Goal: Task Accomplishment & Management: Complete application form

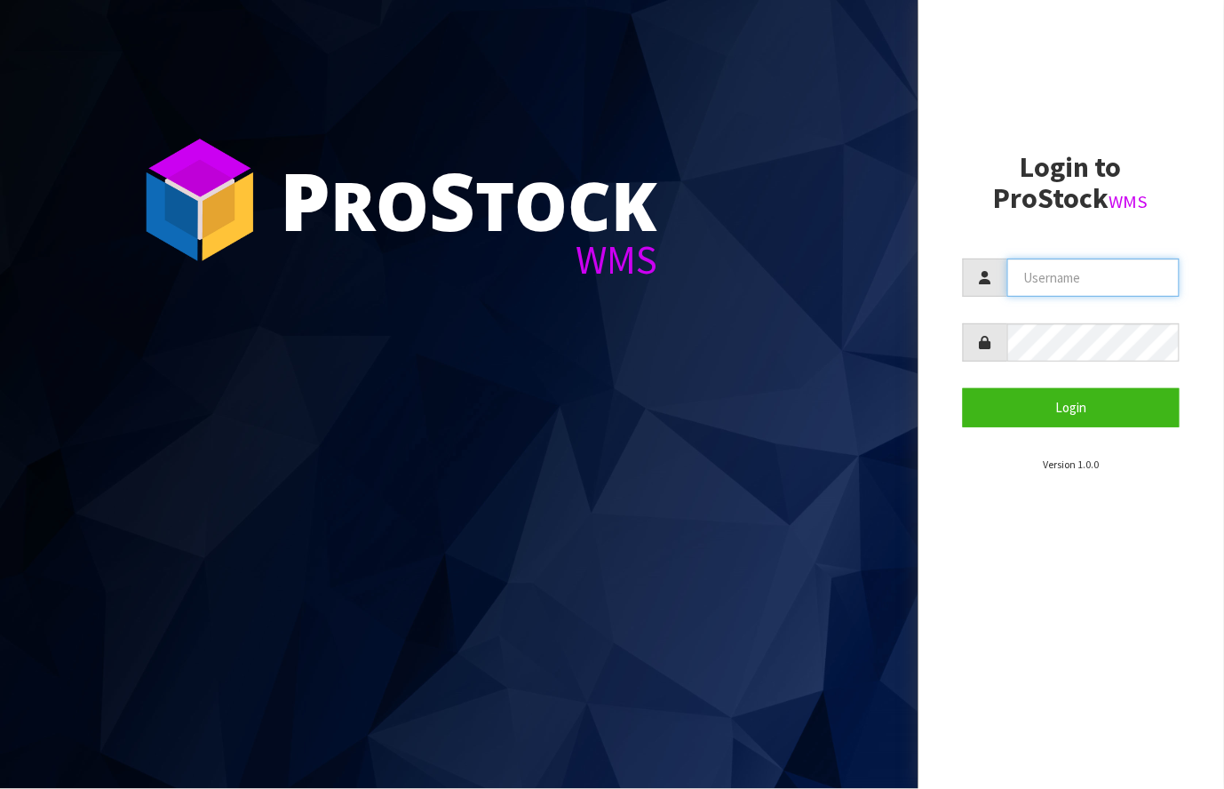
click at [1067, 274] on input "text" at bounding box center [1093, 277] width 173 height 38
type input "[PERSON_NAME][EMAIL_ADDRESS][DOMAIN_NAME]"
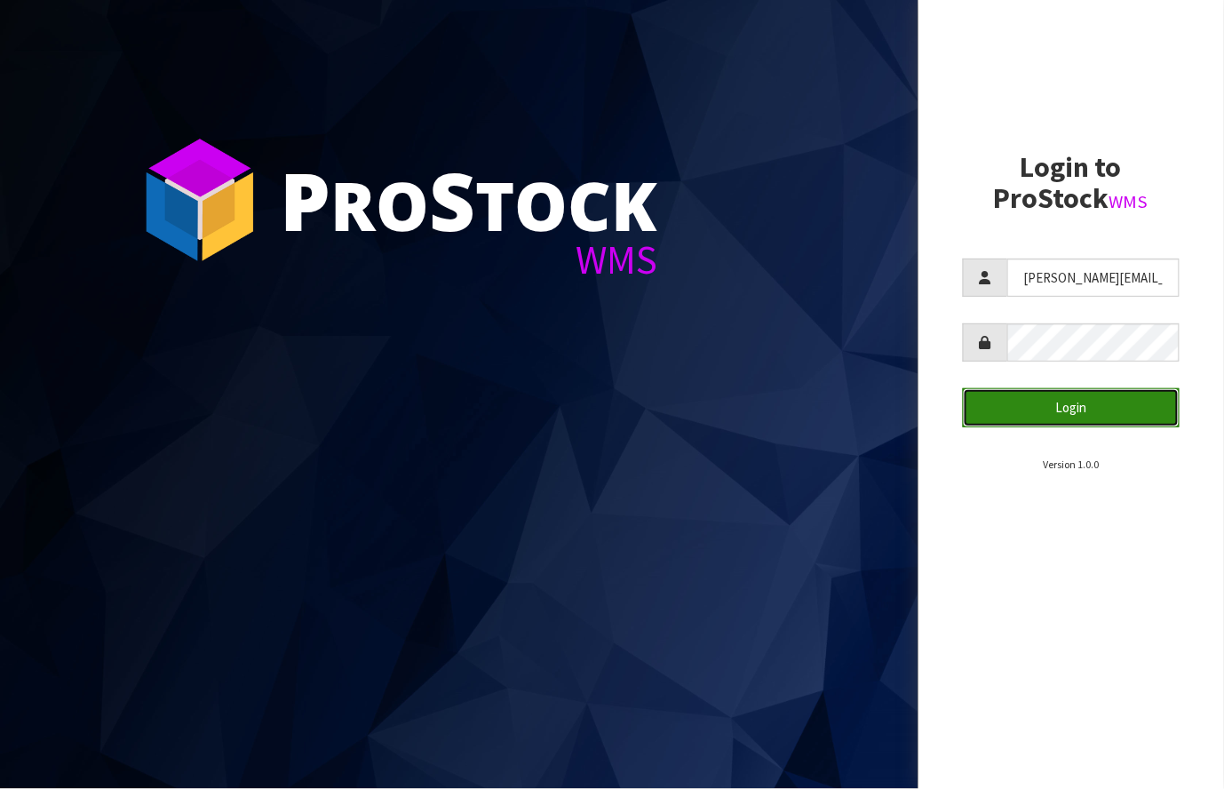
click at [1050, 402] on button "Login" at bounding box center [1072, 407] width 218 height 38
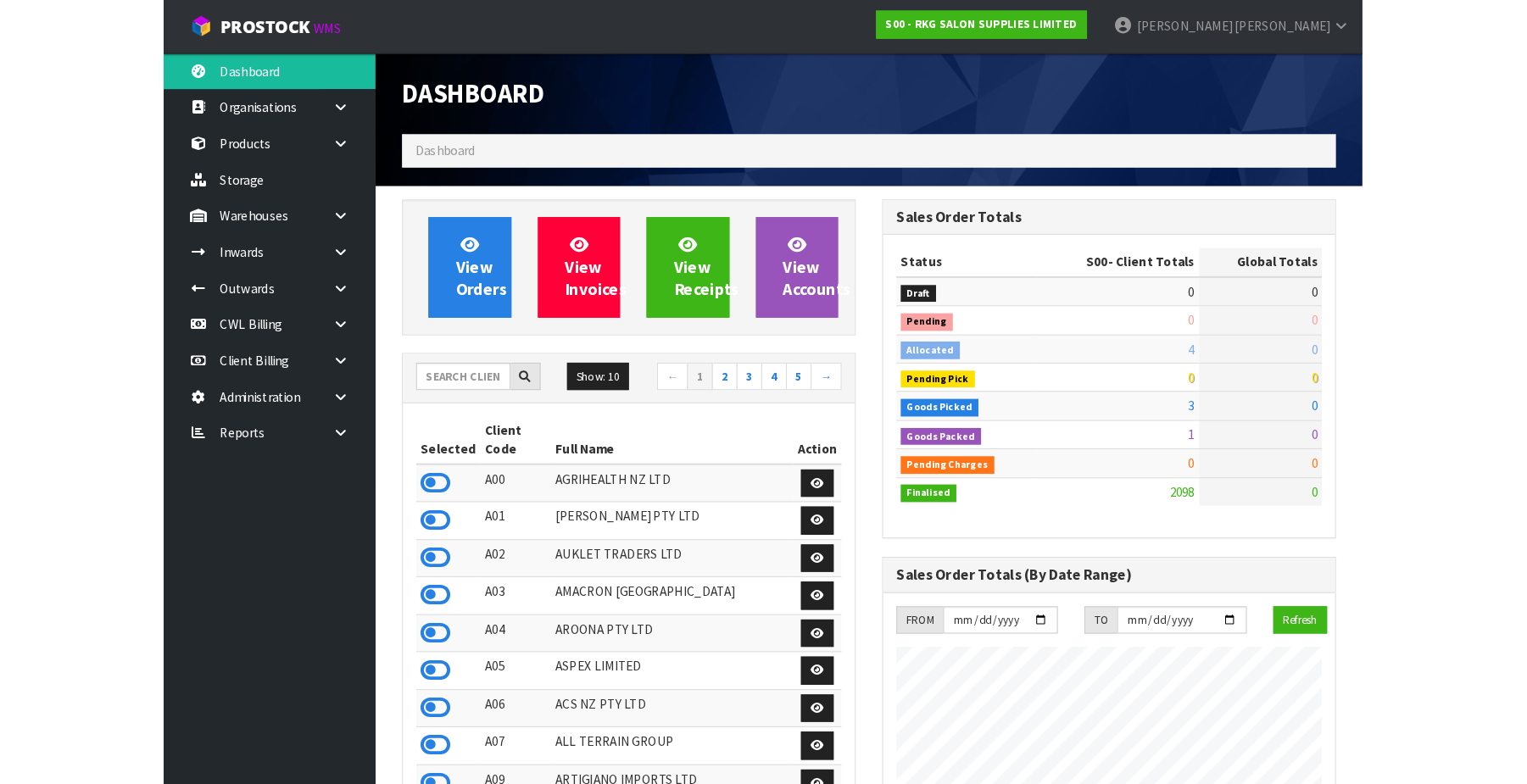
scroll to position [1401, 462]
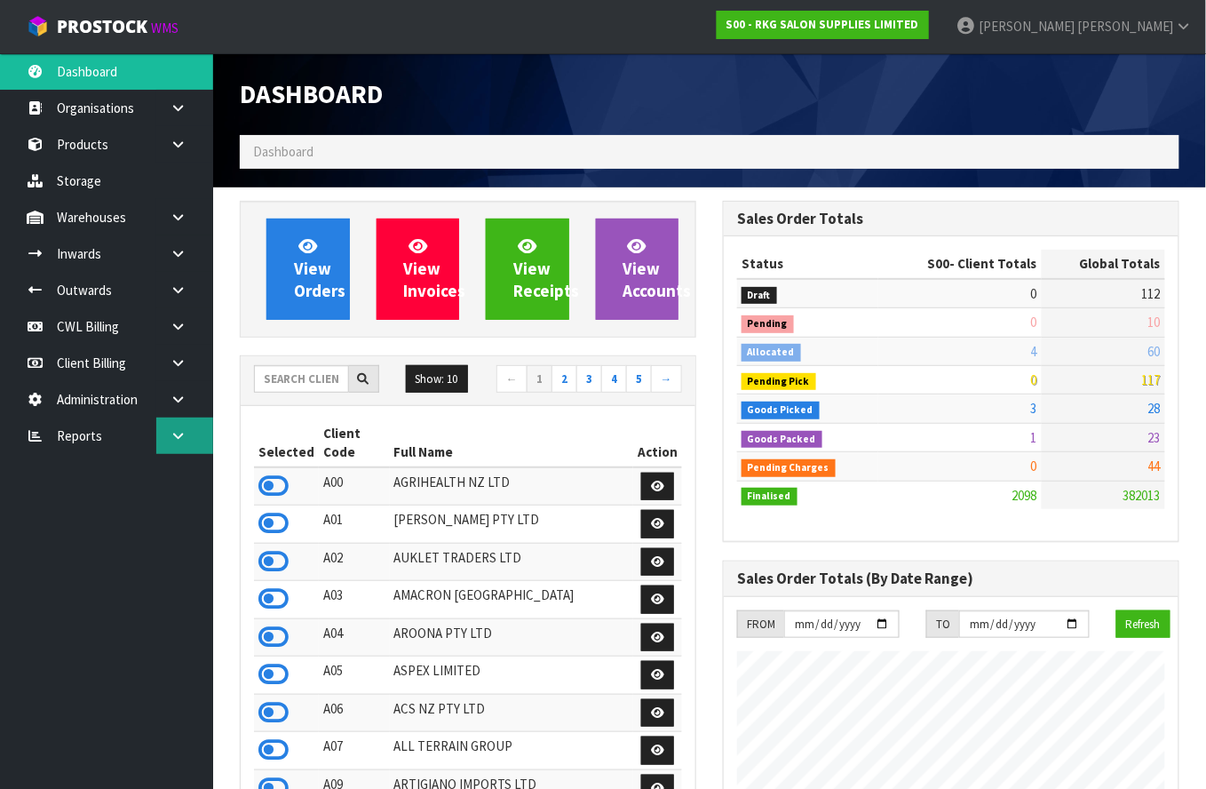
click at [178, 429] on icon at bounding box center [178, 435] width 17 height 13
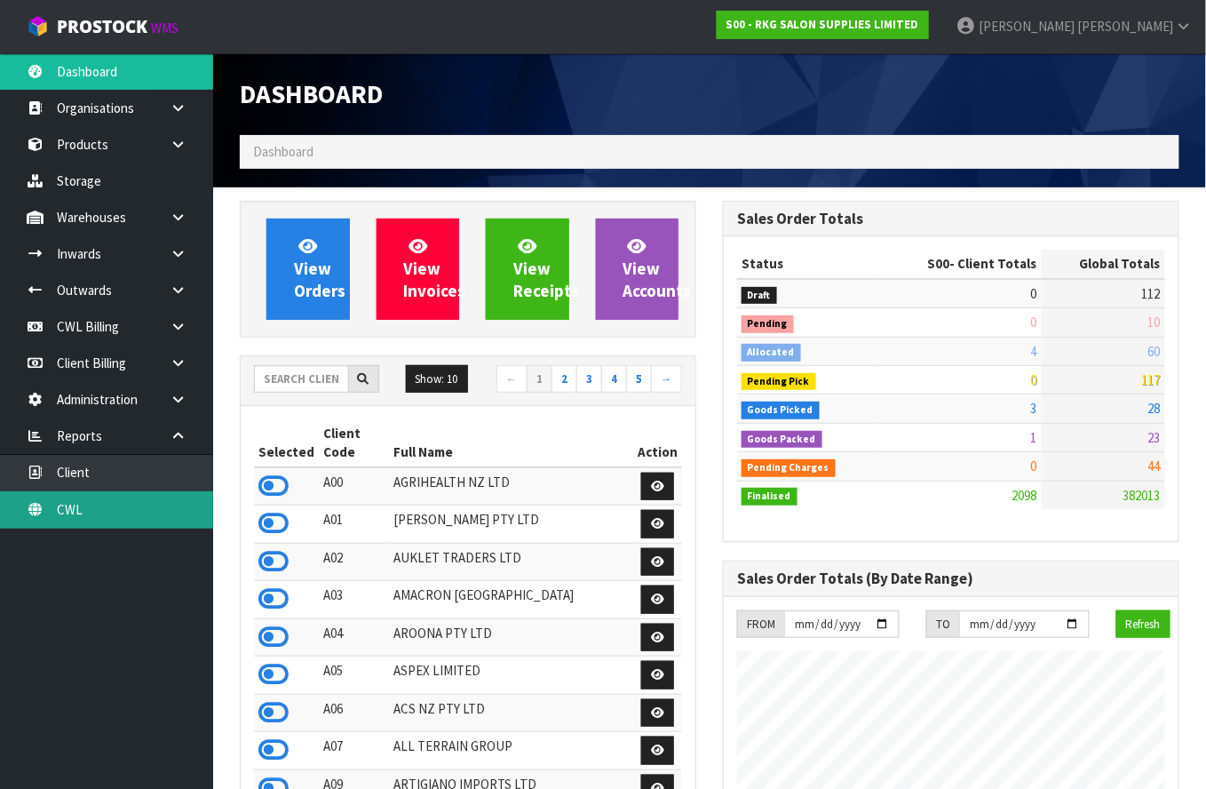
click at [115, 517] on link "CWL" at bounding box center [106, 509] width 213 height 36
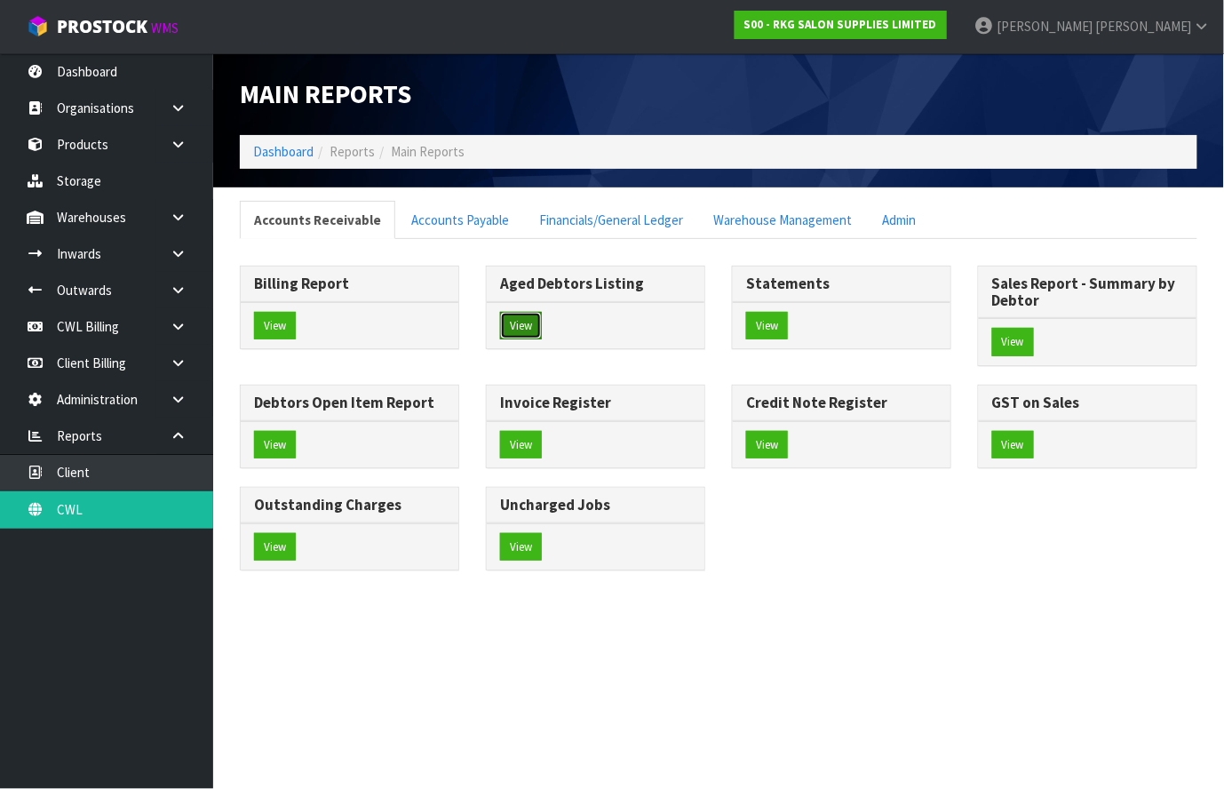
click at [522, 321] on button "View" at bounding box center [521, 326] width 42 height 28
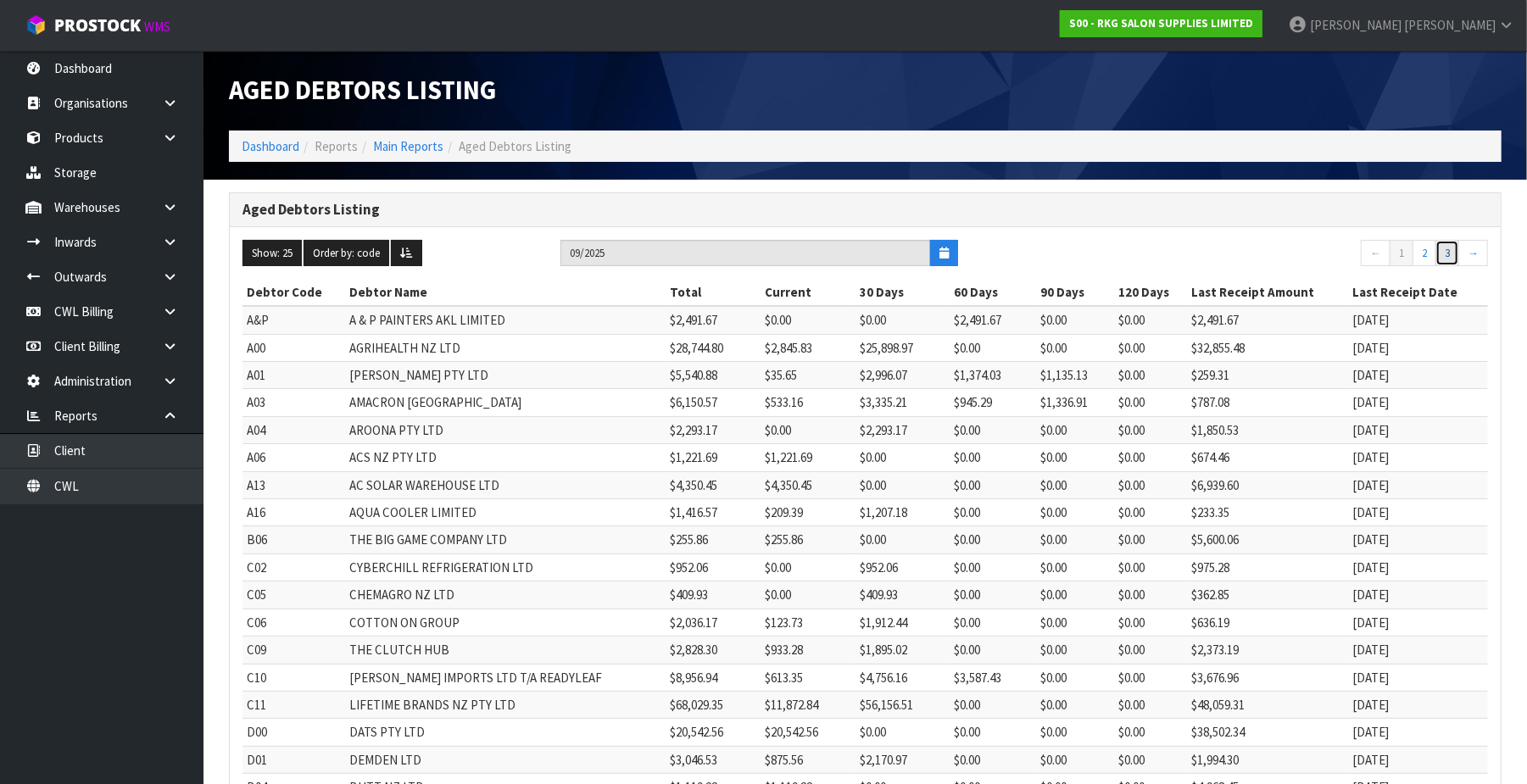
click at [1168, 260] on link "3" at bounding box center [1447, 253] width 24 height 27
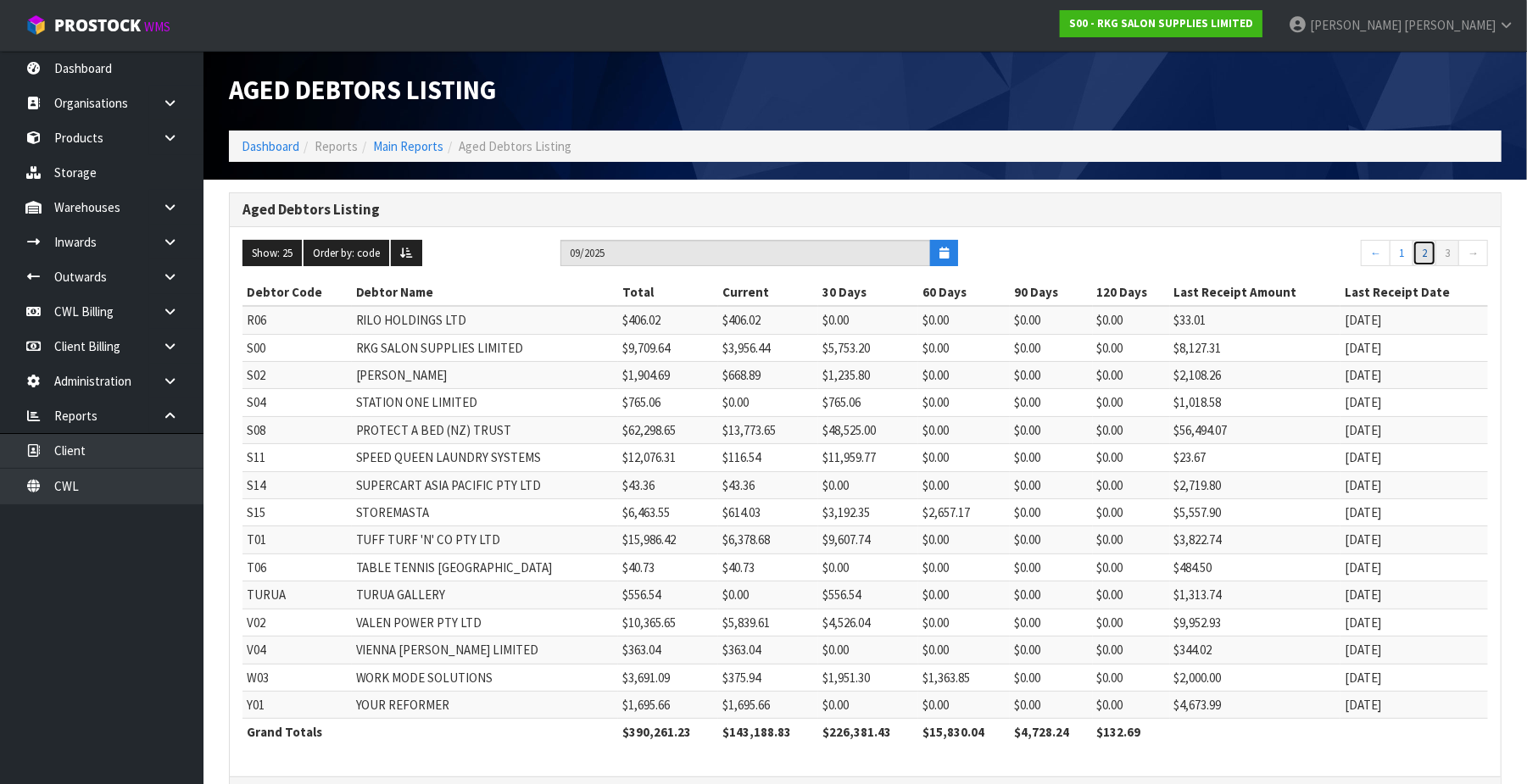
click at [1168, 251] on link "2" at bounding box center [1424, 253] width 24 height 27
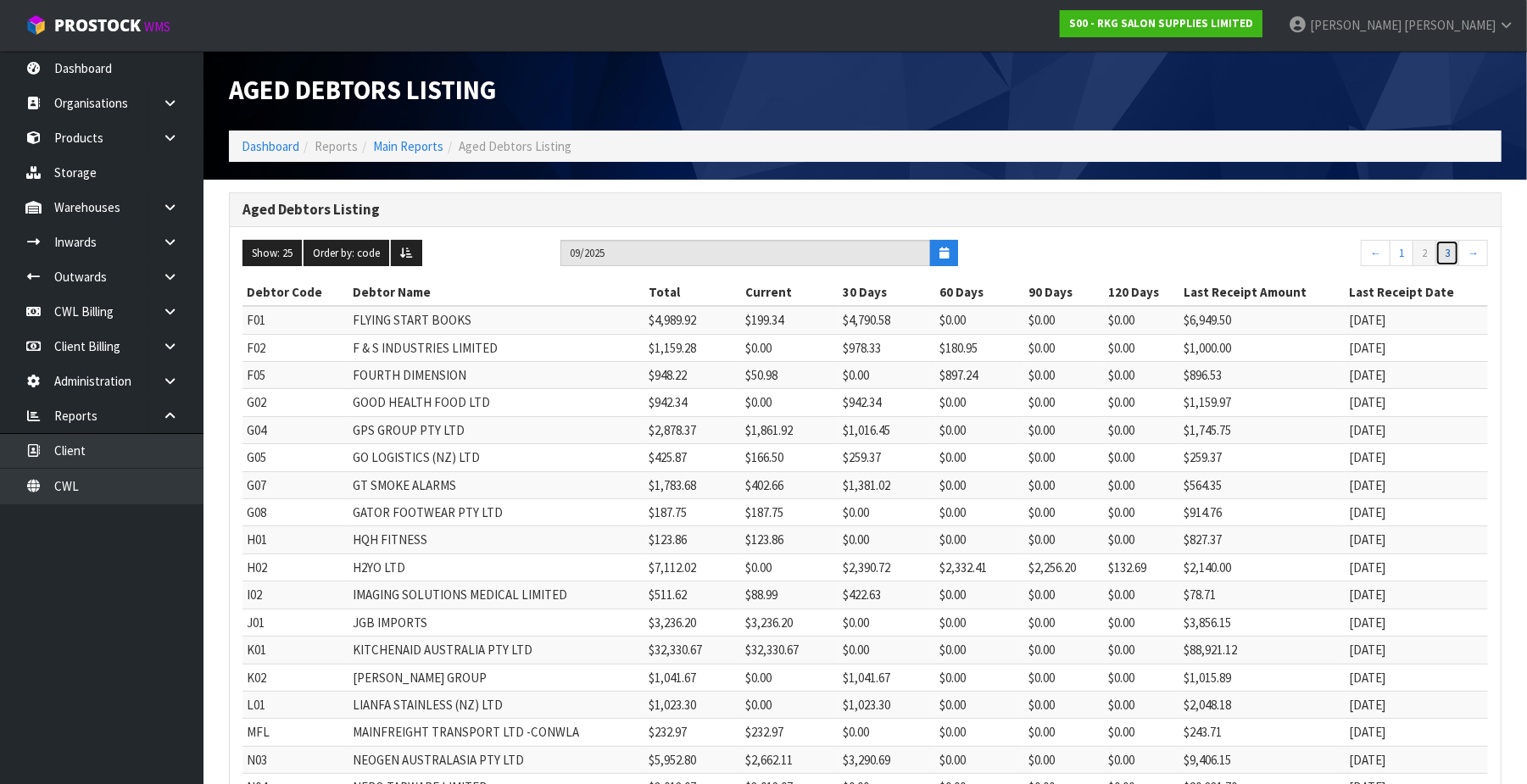
click at [1168, 251] on link "3" at bounding box center [1447, 253] width 24 height 27
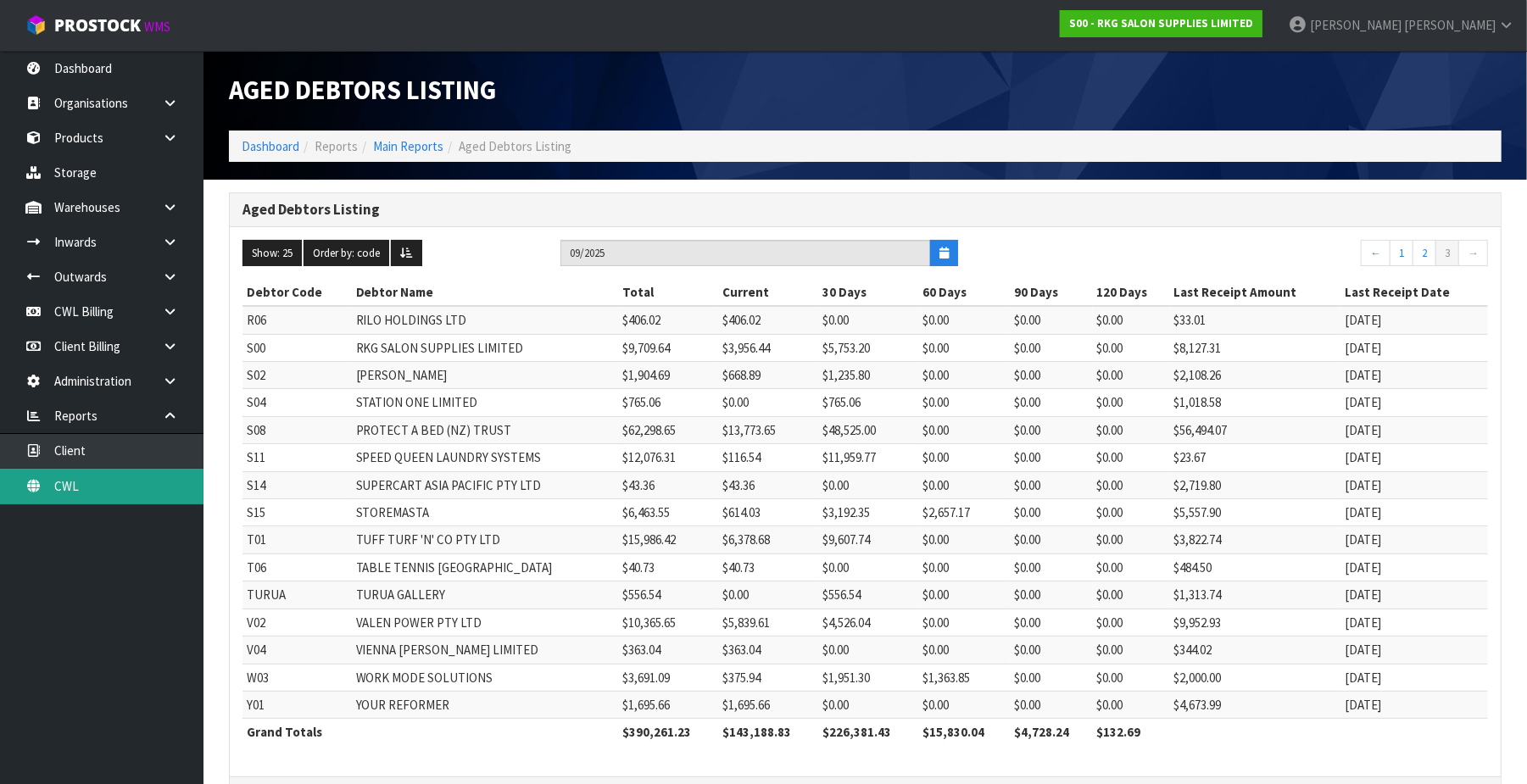
click at [149, 496] on link "CWL" at bounding box center [101, 486] width 203 height 34
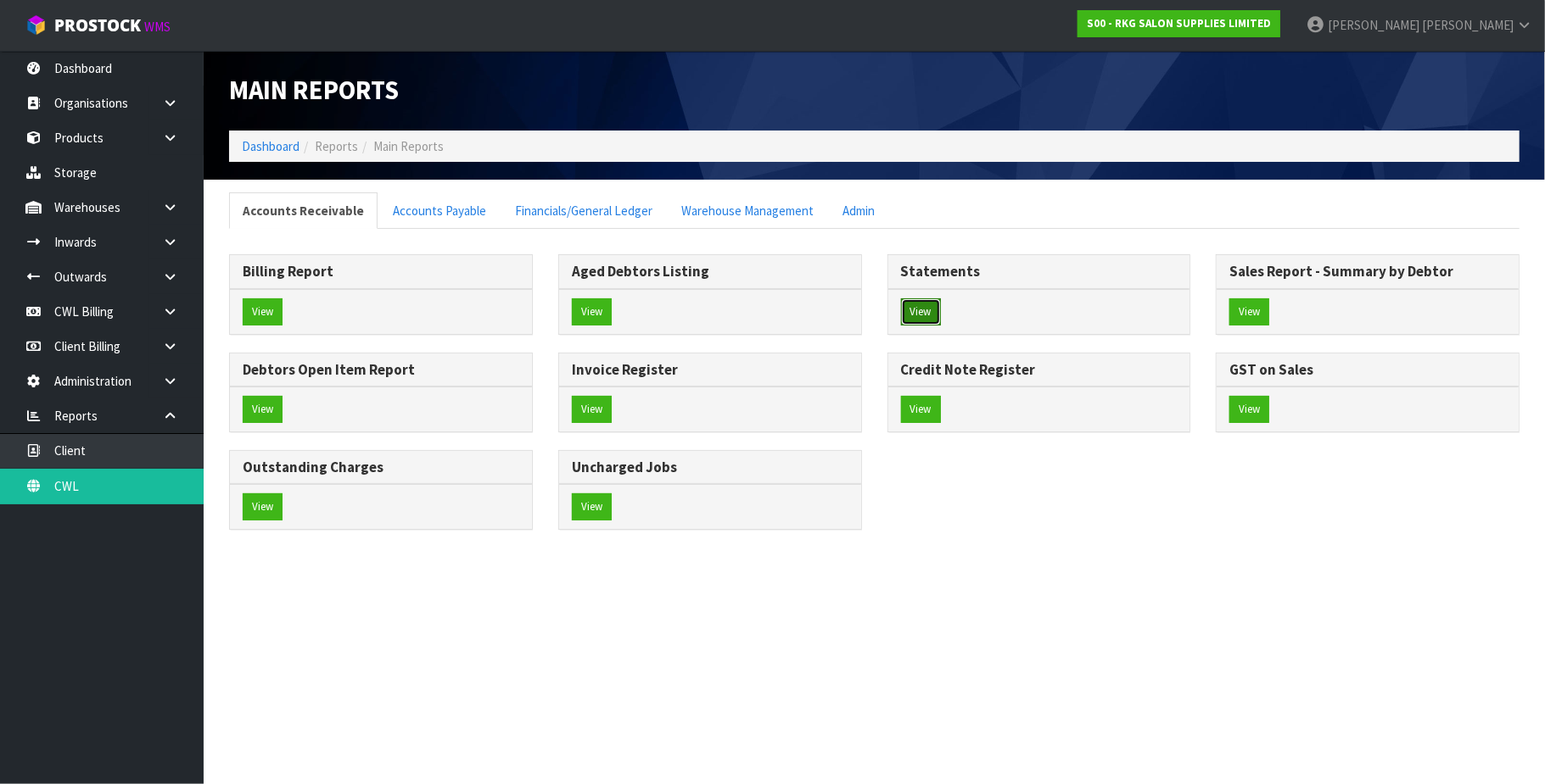
click at [917, 315] on button "View" at bounding box center [921, 312] width 40 height 27
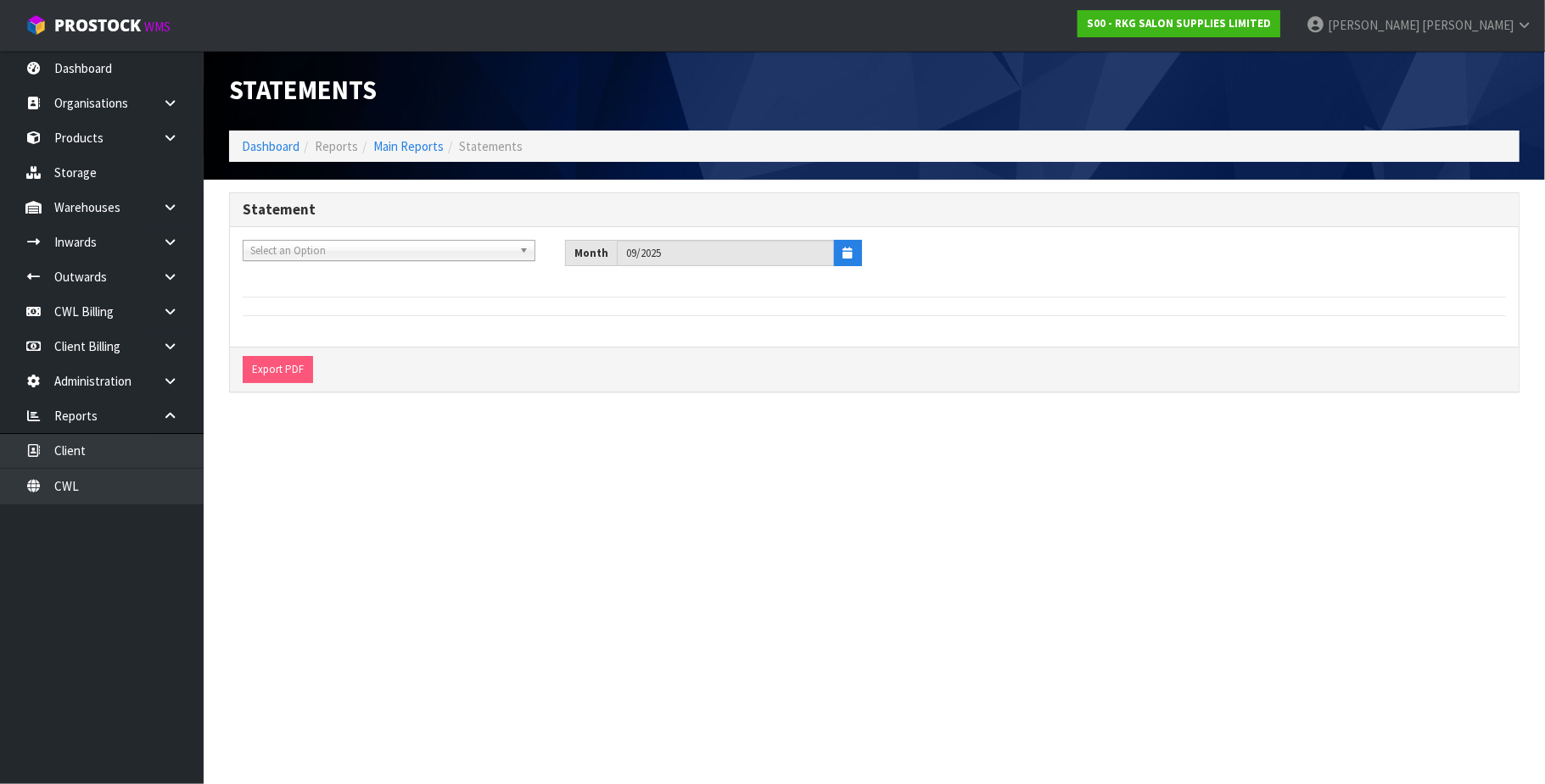
click at [311, 252] on span "Select an Option" at bounding box center [381, 250] width 262 height 20
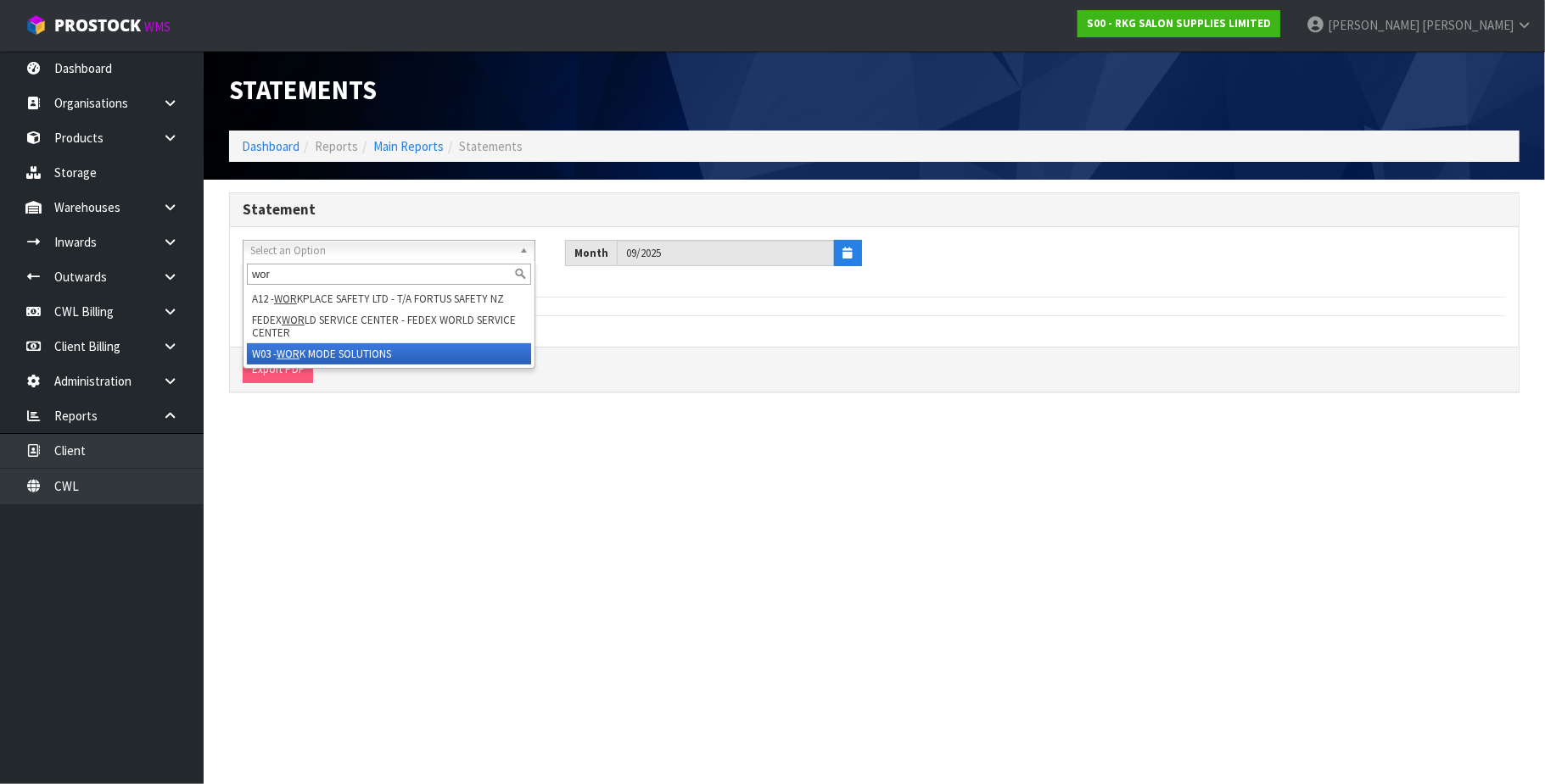
type input "wor"
click at [333, 350] on li "W03 - WOR K MODE SOLUTIONS" at bounding box center [388, 354] width 284 height 21
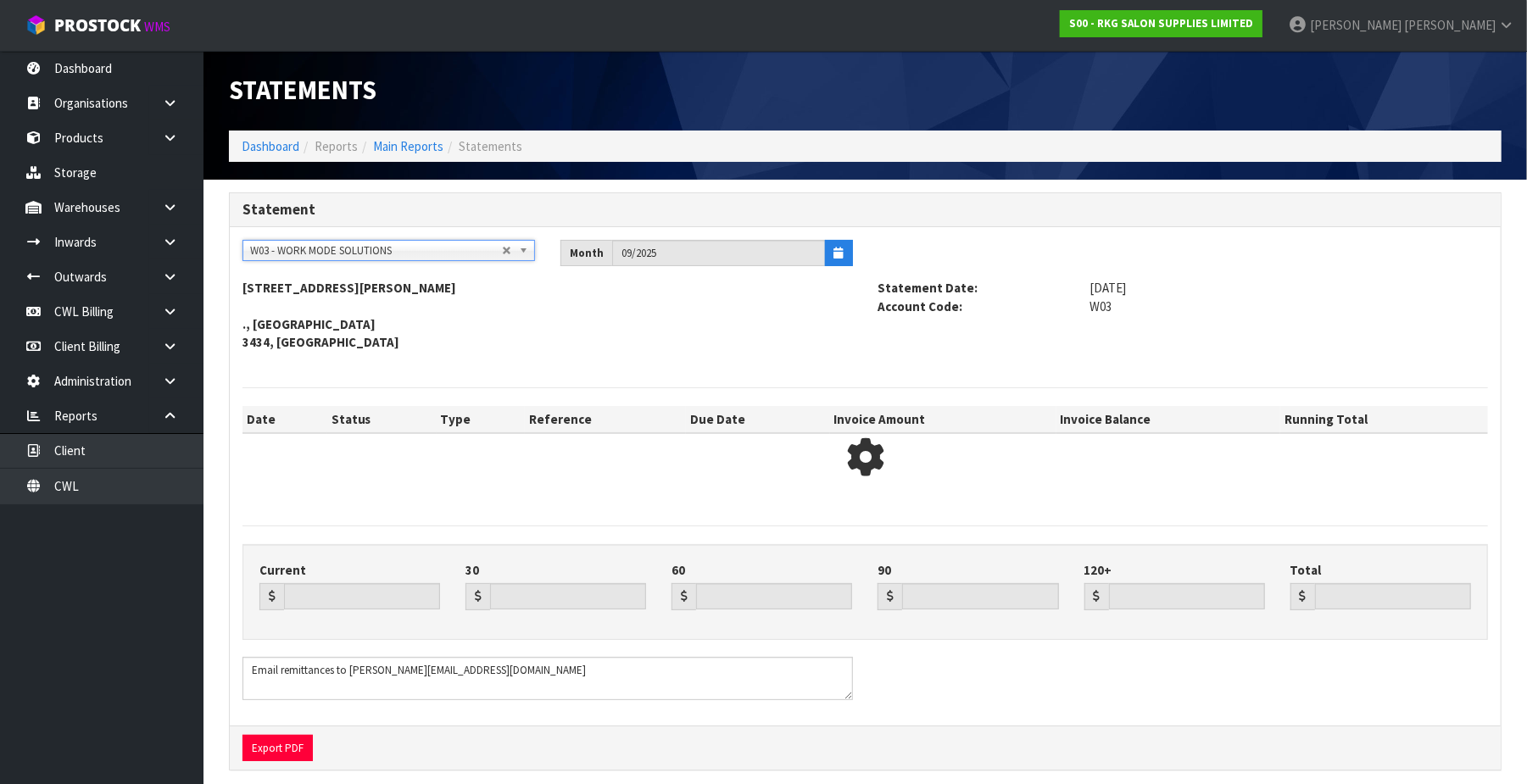
type input "375.94"
type input "1951.30"
type input "1363.85"
type input "0.00"
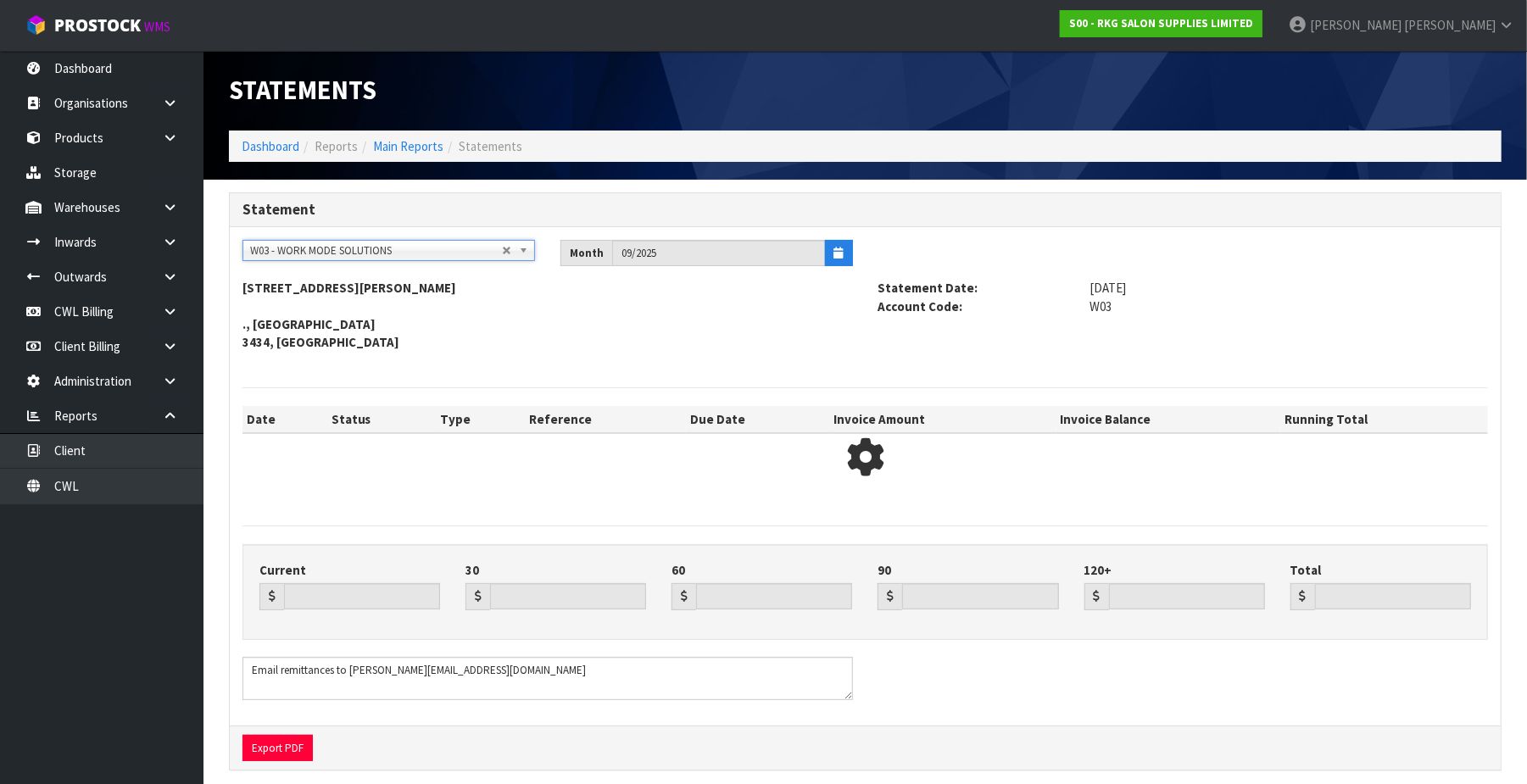
type input "3691.09"
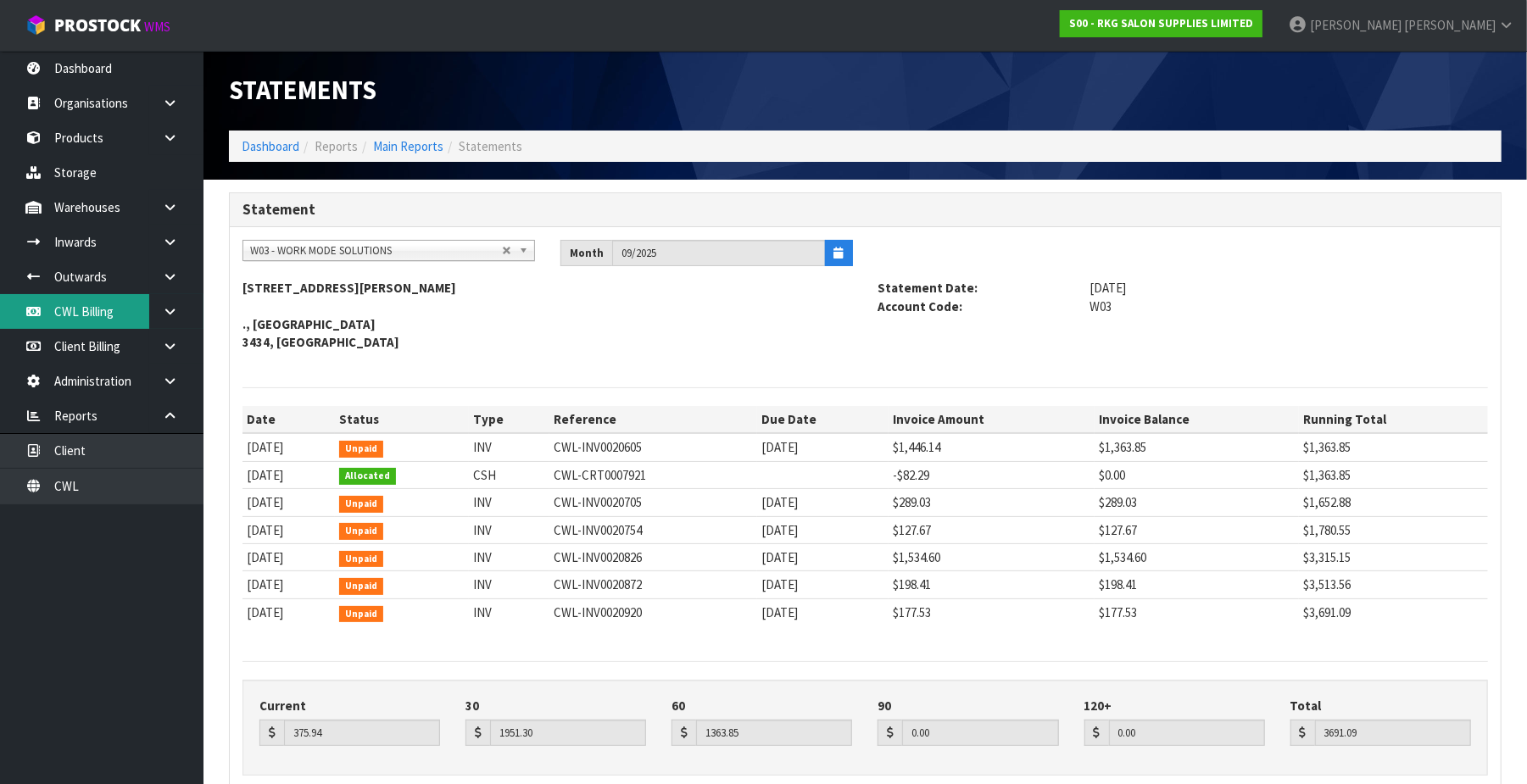
click at [96, 313] on link "CWL Billing" at bounding box center [101, 311] width 203 height 34
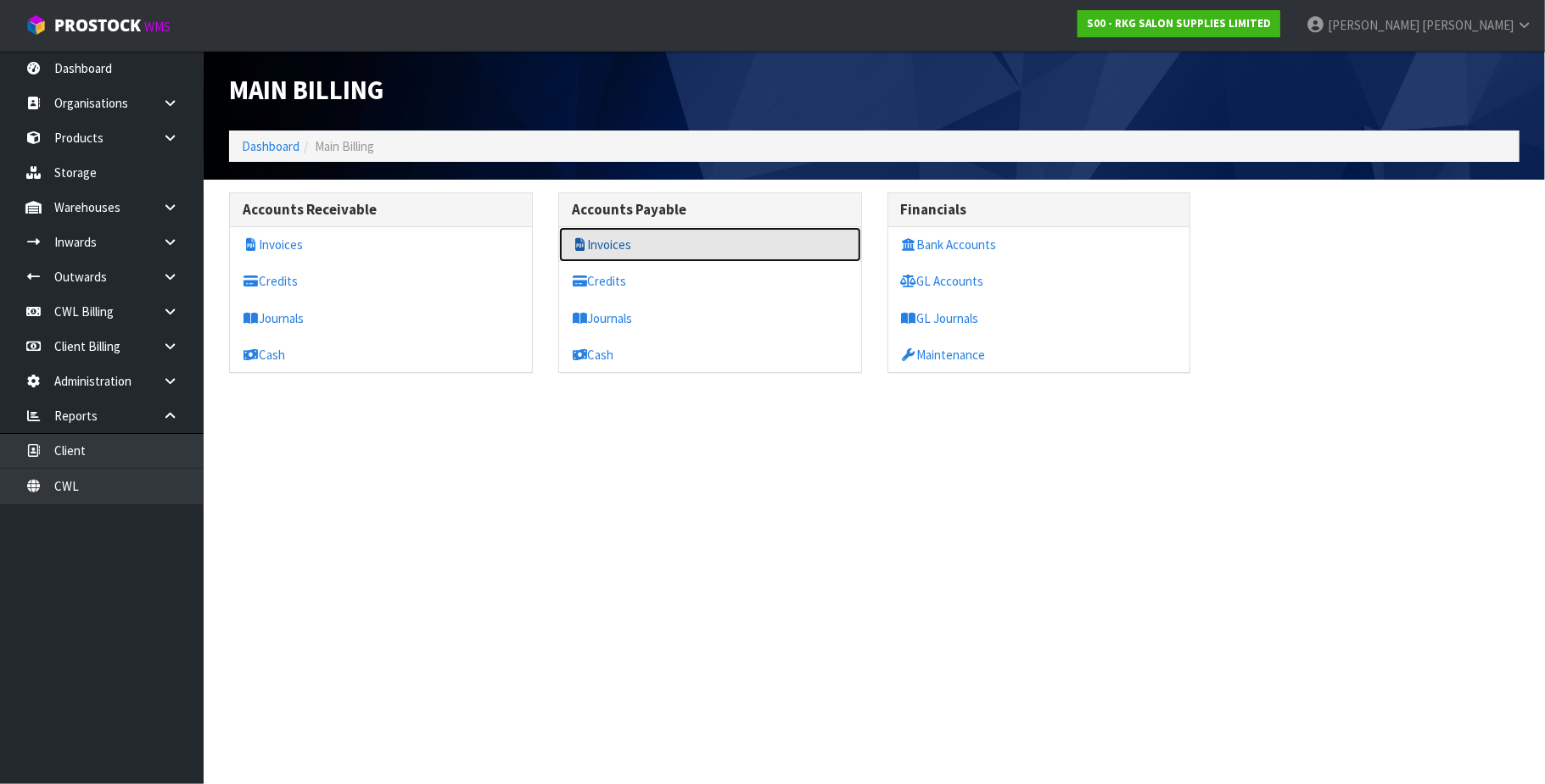
click at [667, 245] on link "Invoices" at bounding box center [710, 244] width 302 height 34
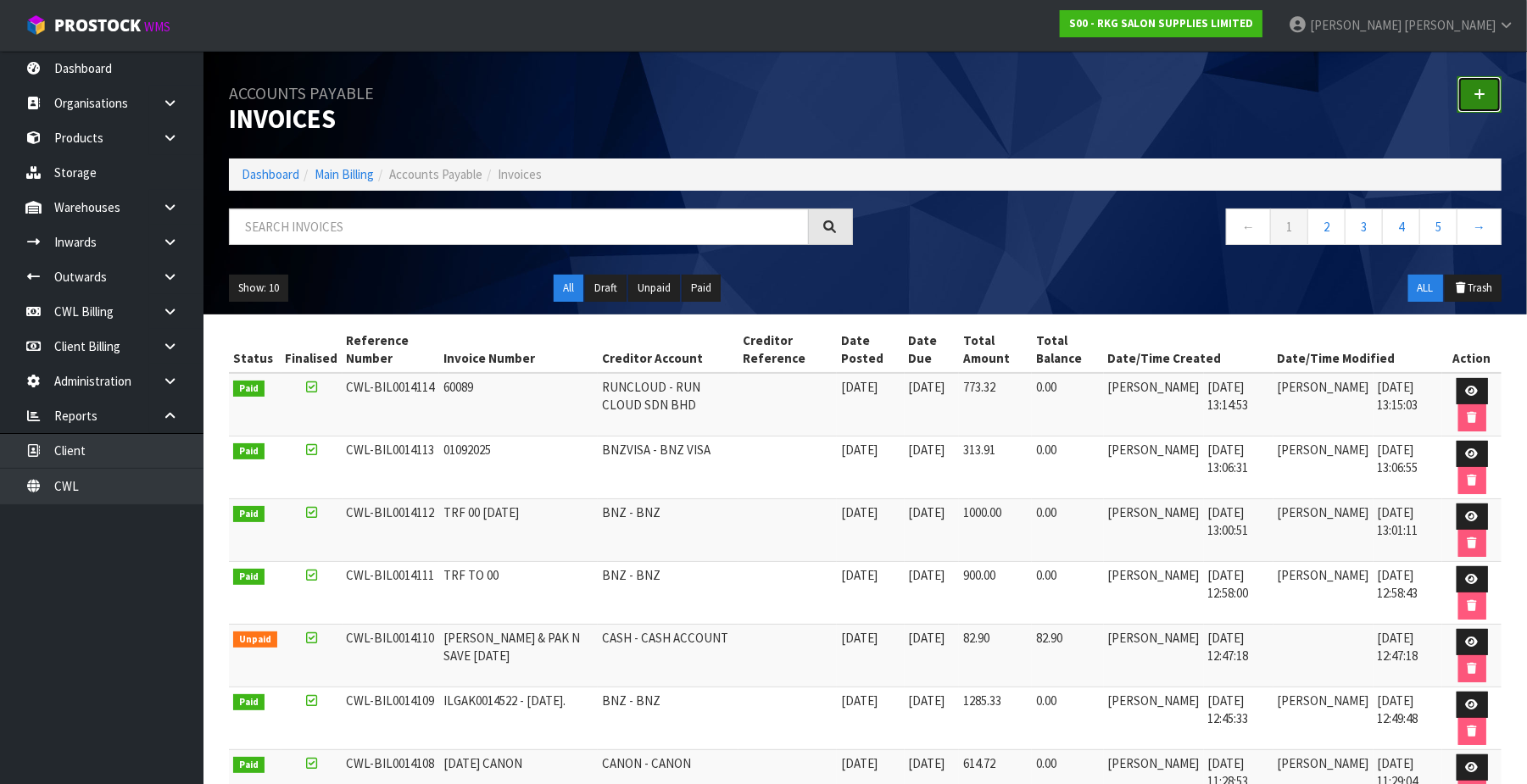
click at [1168, 95] on icon at bounding box center [1479, 94] width 11 height 12
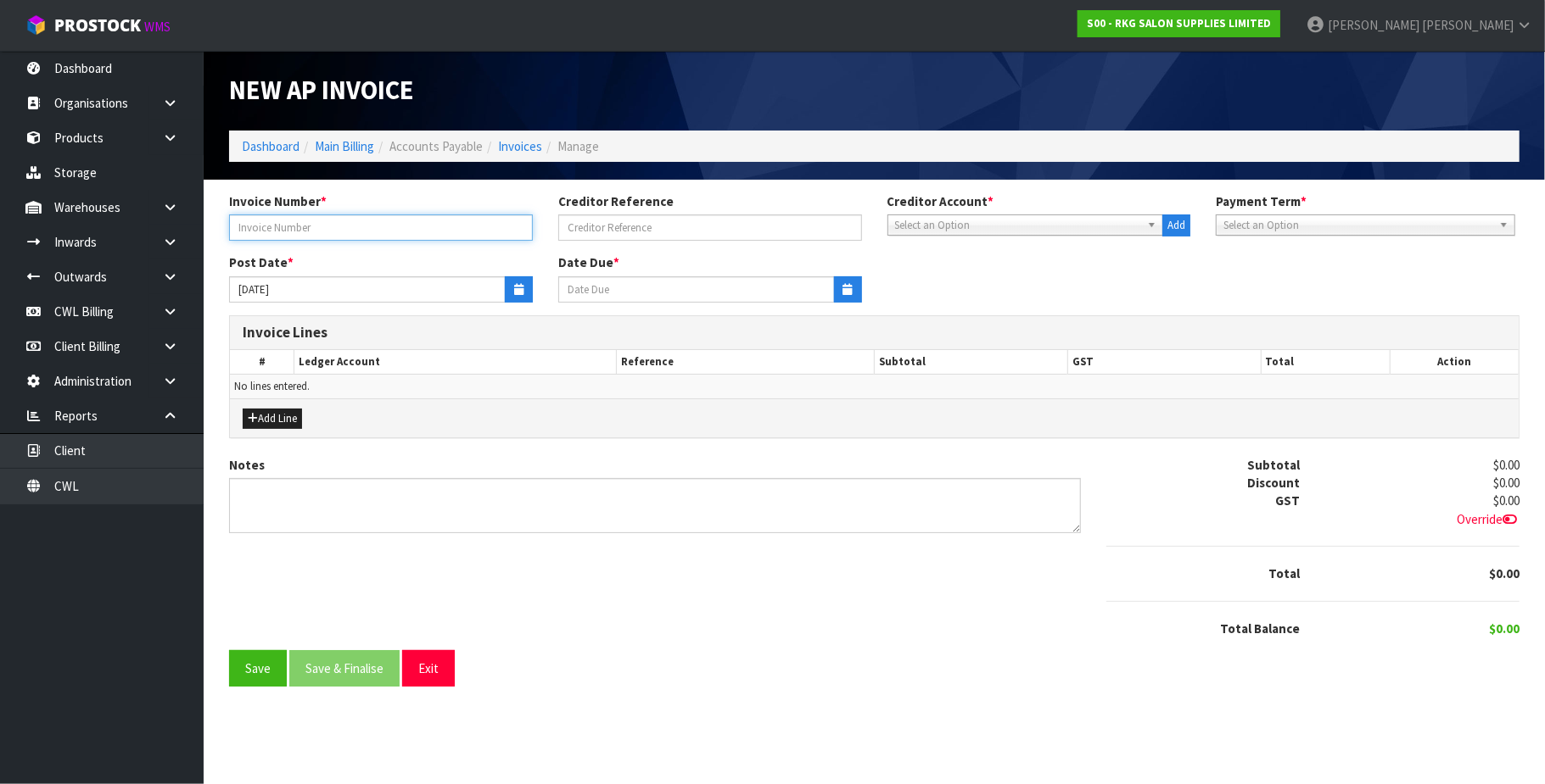
click at [391, 227] on input "text" at bounding box center [381, 228] width 304 height 27
type input "190925 MERC"
click at [908, 222] on span "Select an Option" at bounding box center [1019, 225] width 247 height 20
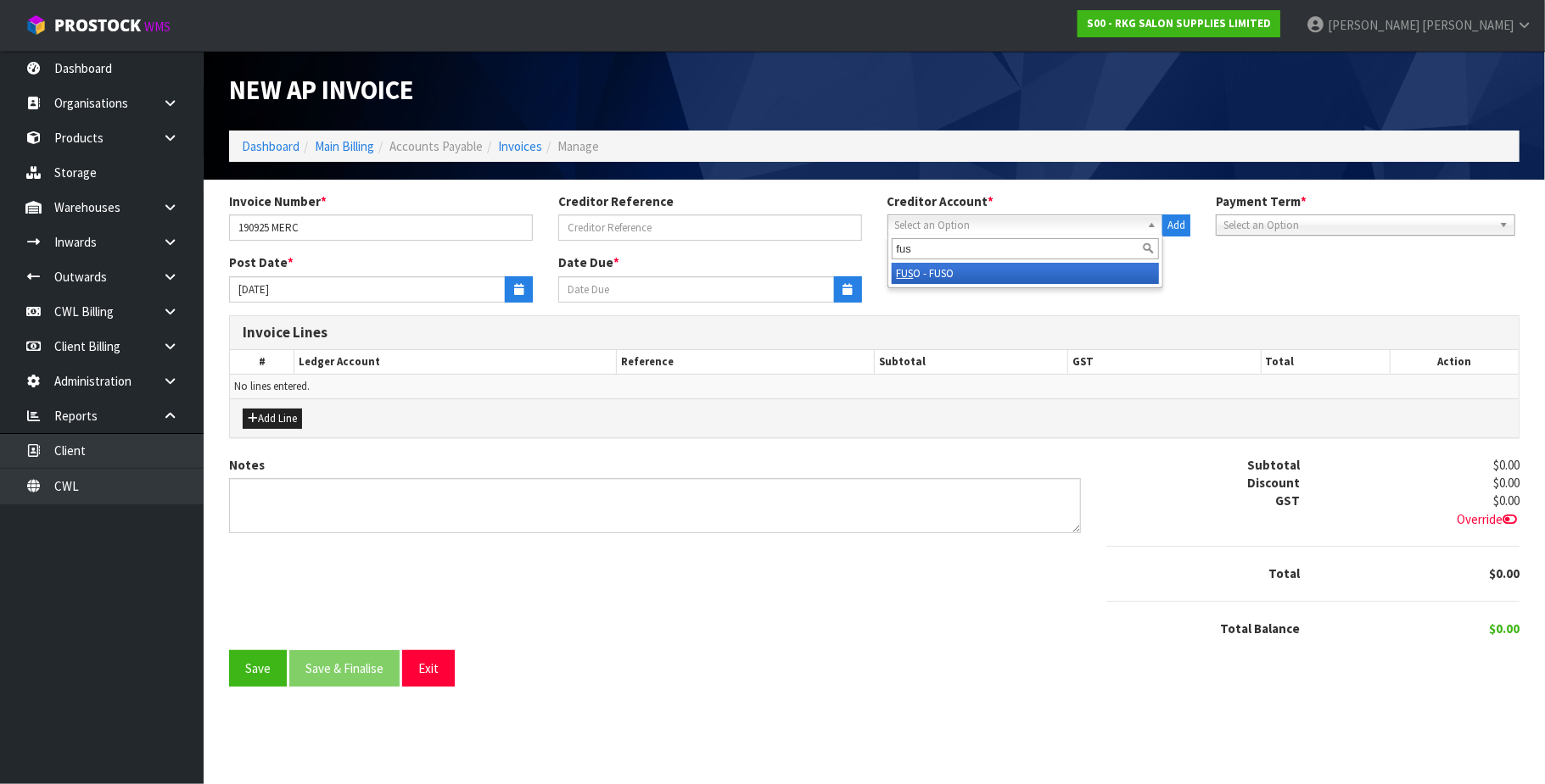
type input "fus"
drag, startPoint x: 936, startPoint y: 269, endPoint x: 744, endPoint y: 263, distance: 192.1
click at [933, 268] on li "FUS O - FUSO" at bounding box center [1025, 273] width 268 height 21
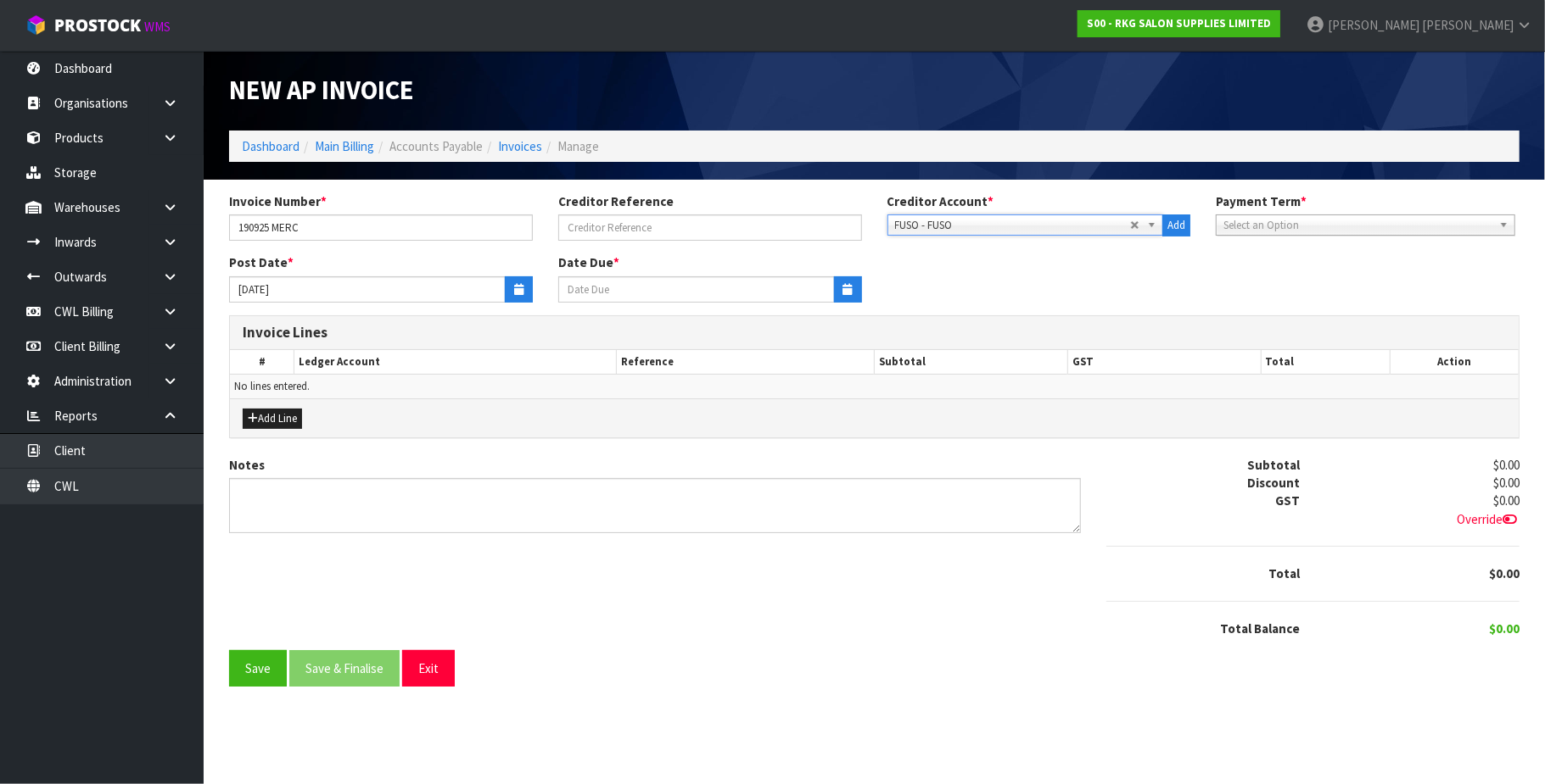
type input "[DATE]"
click at [510, 284] on button "button" at bounding box center [518, 290] width 28 height 27
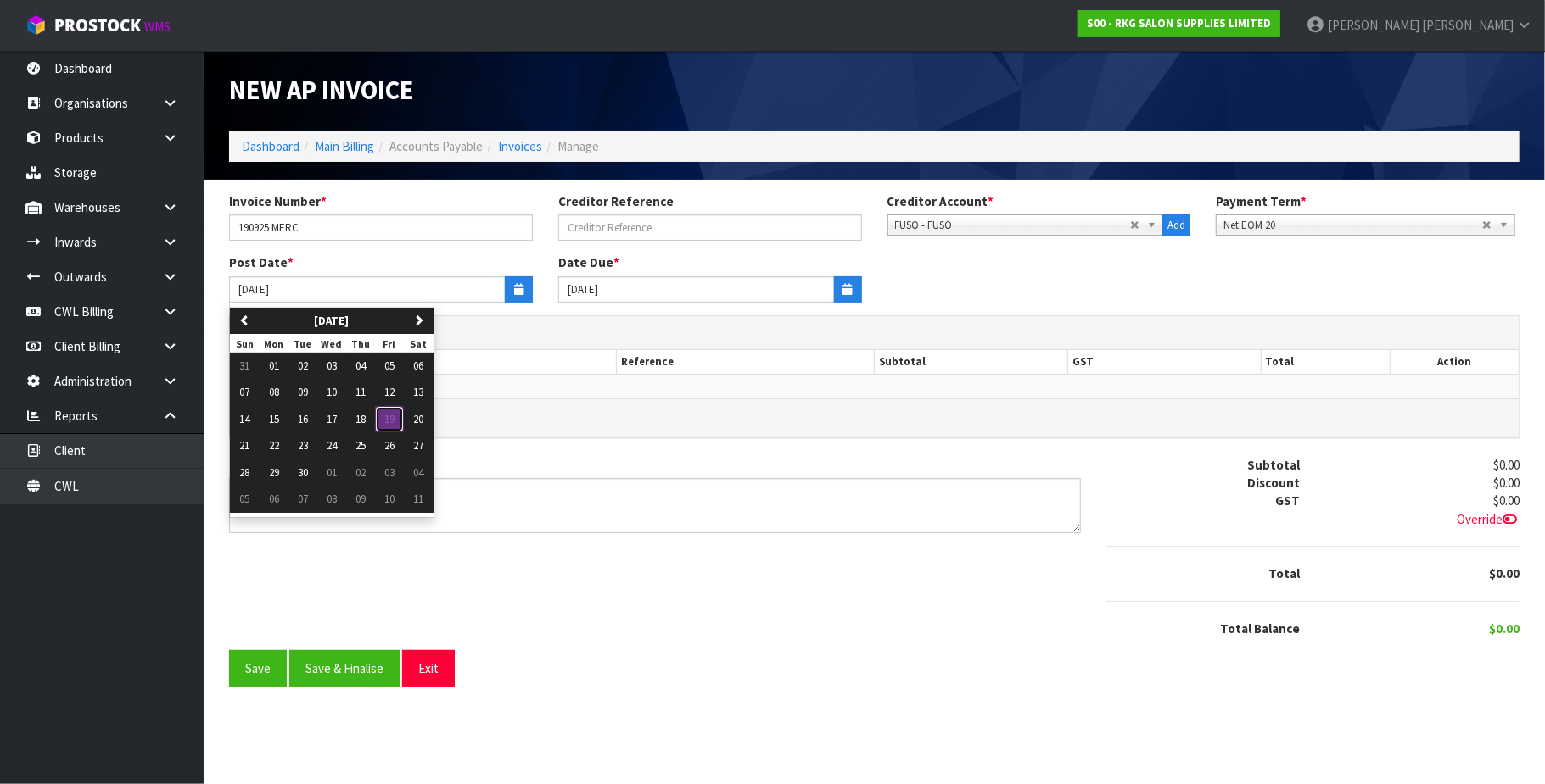
click at [395, 422] on span "19" at bounding box center [389, 419] width 11 height 14
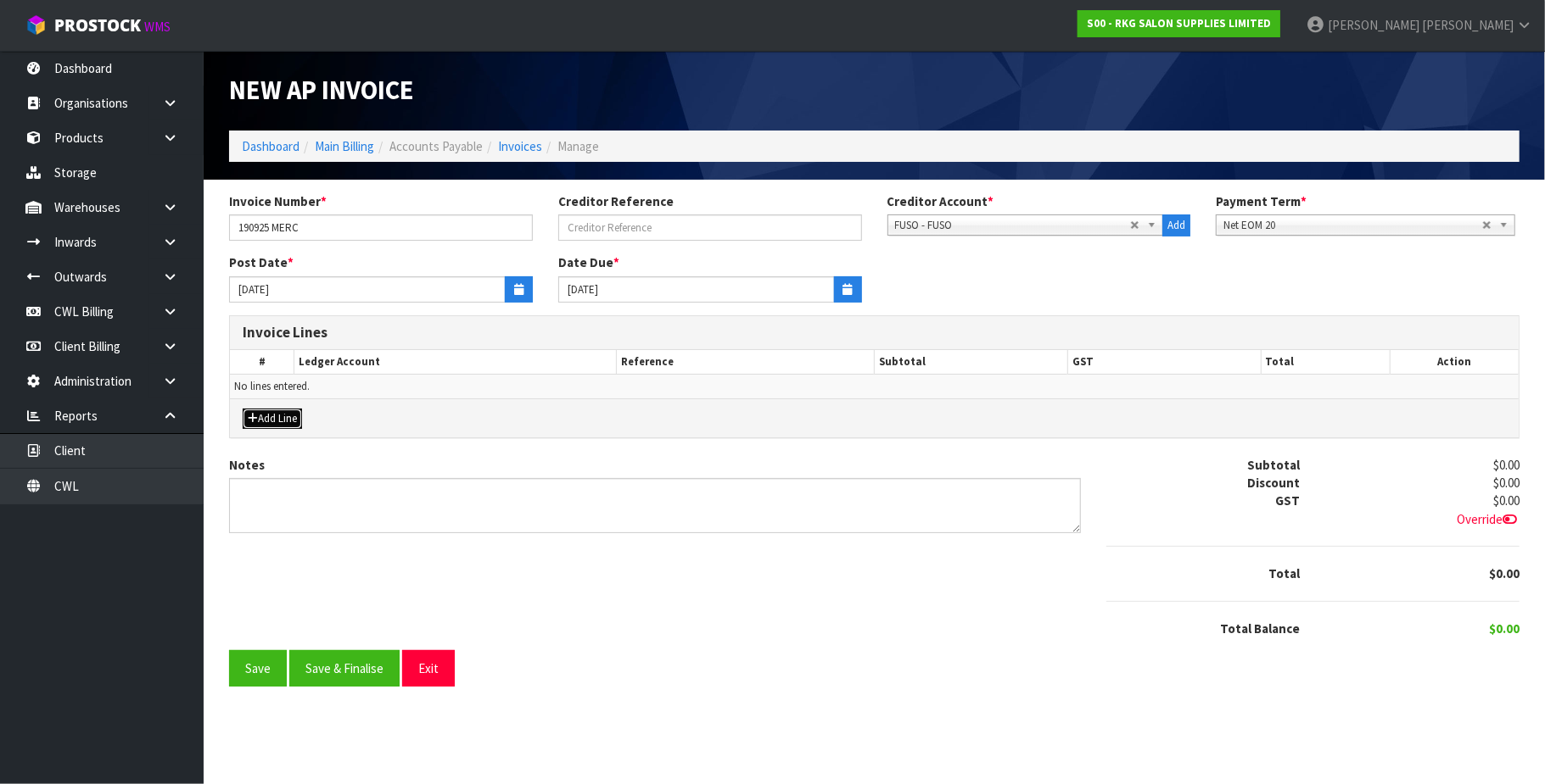
click at [289, 417] on button "Add Line" at bounding box center [272, 418] width 59 height 20
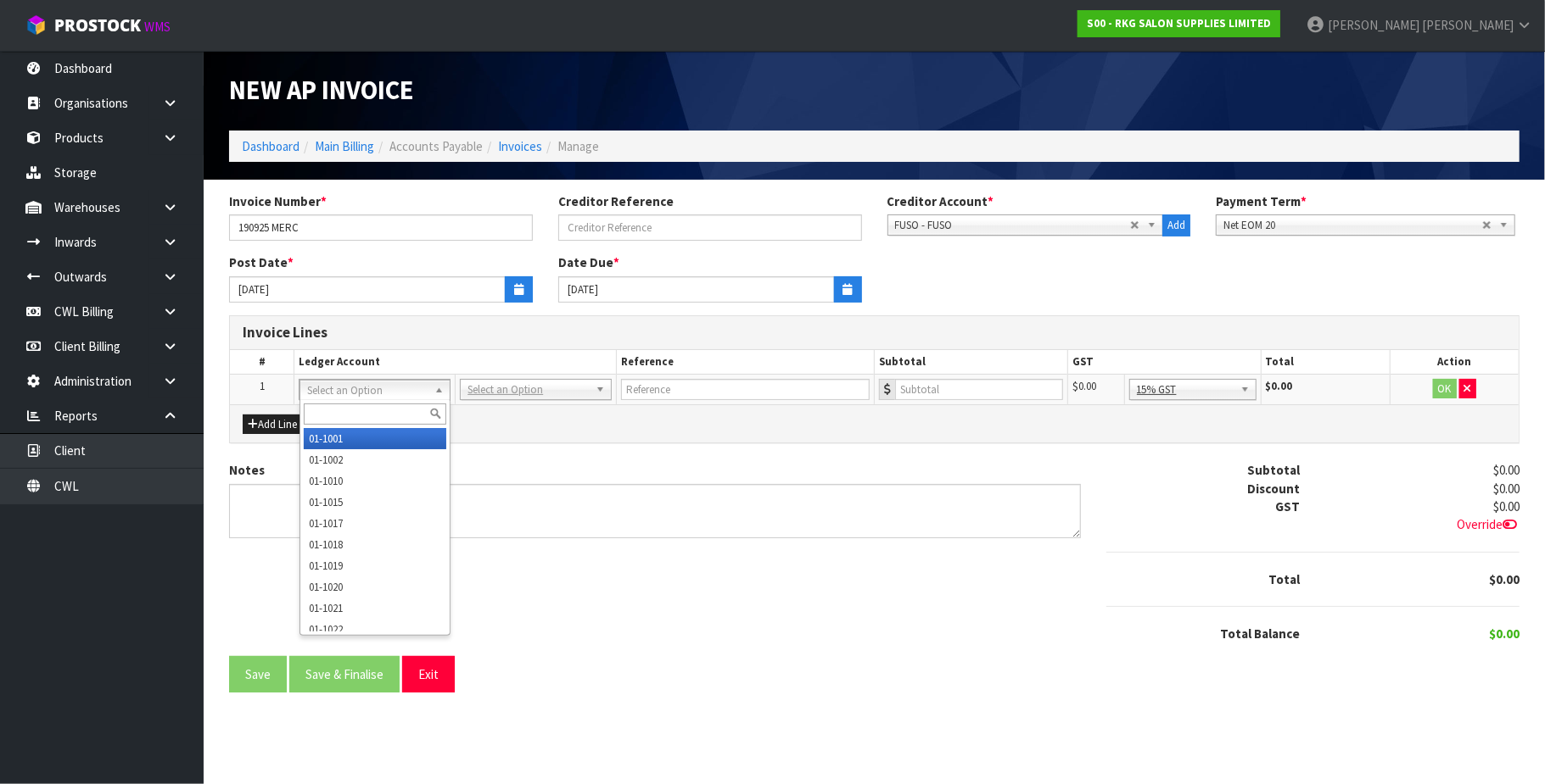
click at [356, 413] on input "text" at bounding box center [376, 414] width 143 height 21
type input "9530"
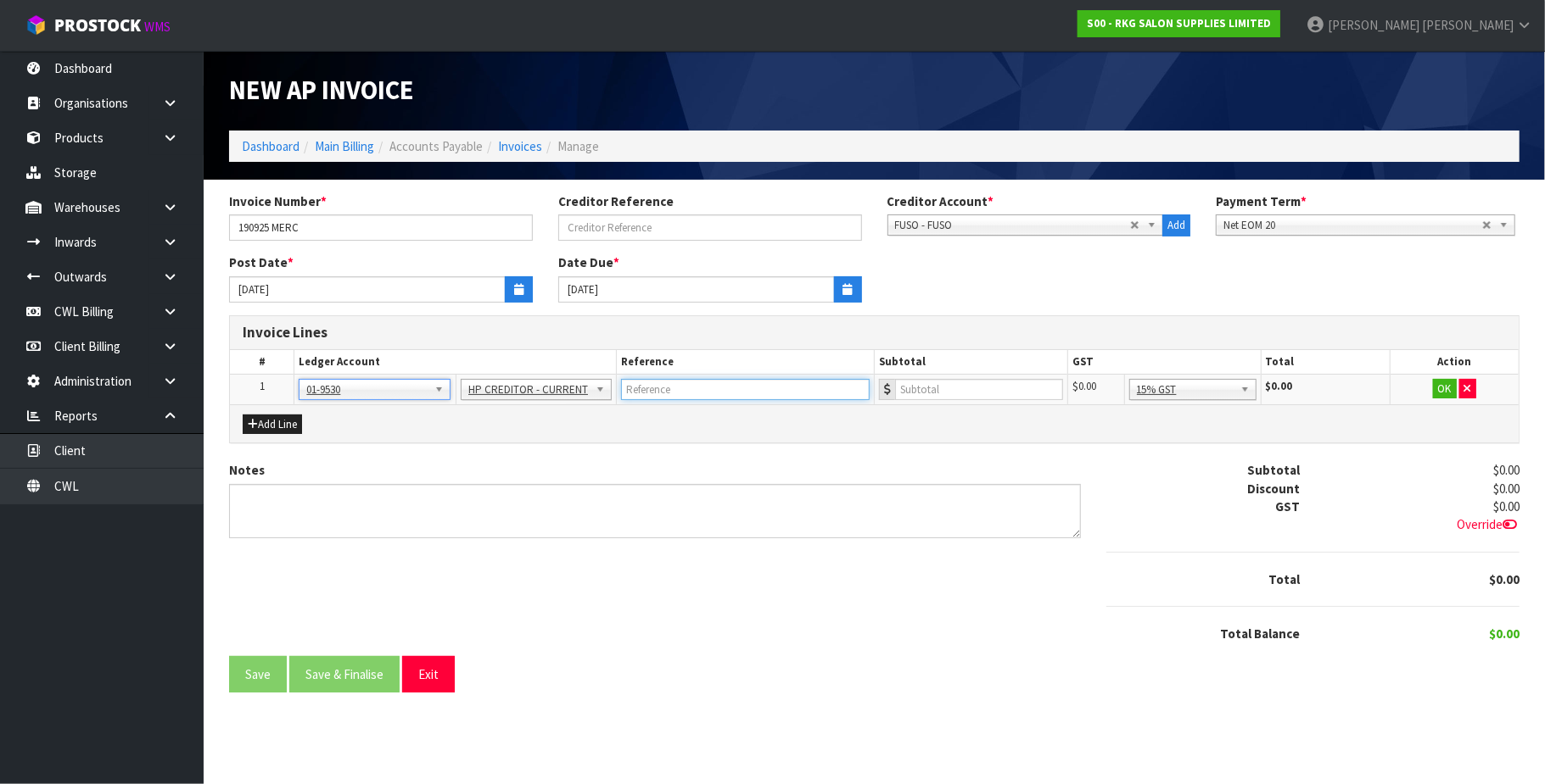
click at [723, 393] on input "text" at bounding box center [745, 390] width 248 height 21
type input "MERCEDES"
click at [1006, 391] on input "number" at bounding box center [979, 390] width 168 height 21
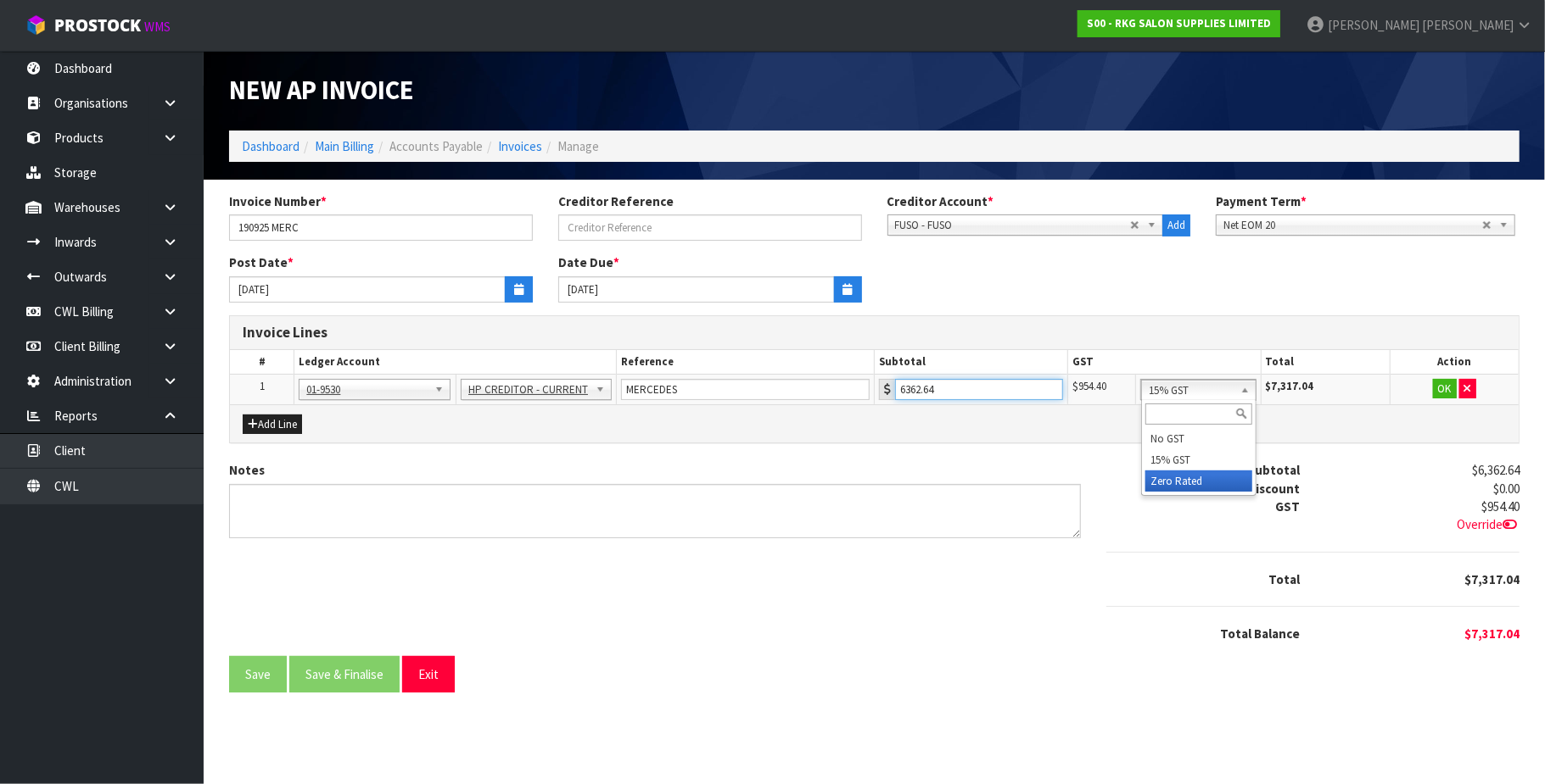
type input "6362.64"
click at [1169, 391] on button "OK" at bounding box center [1445, 389] width 24 height 20
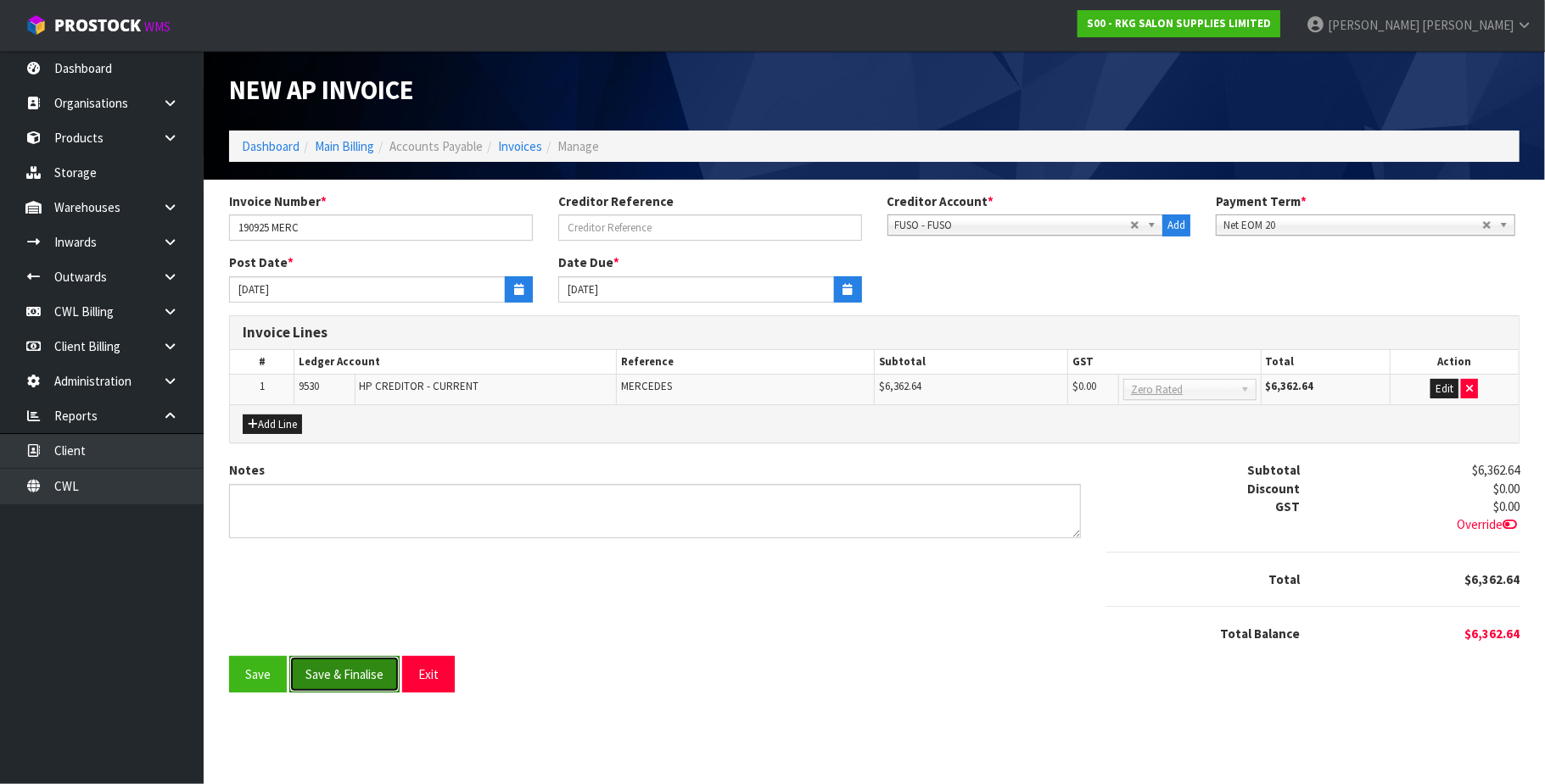
click at [321, 672] on button "Save & Finalise" at bounding box center [344, 674] width 110 height 36
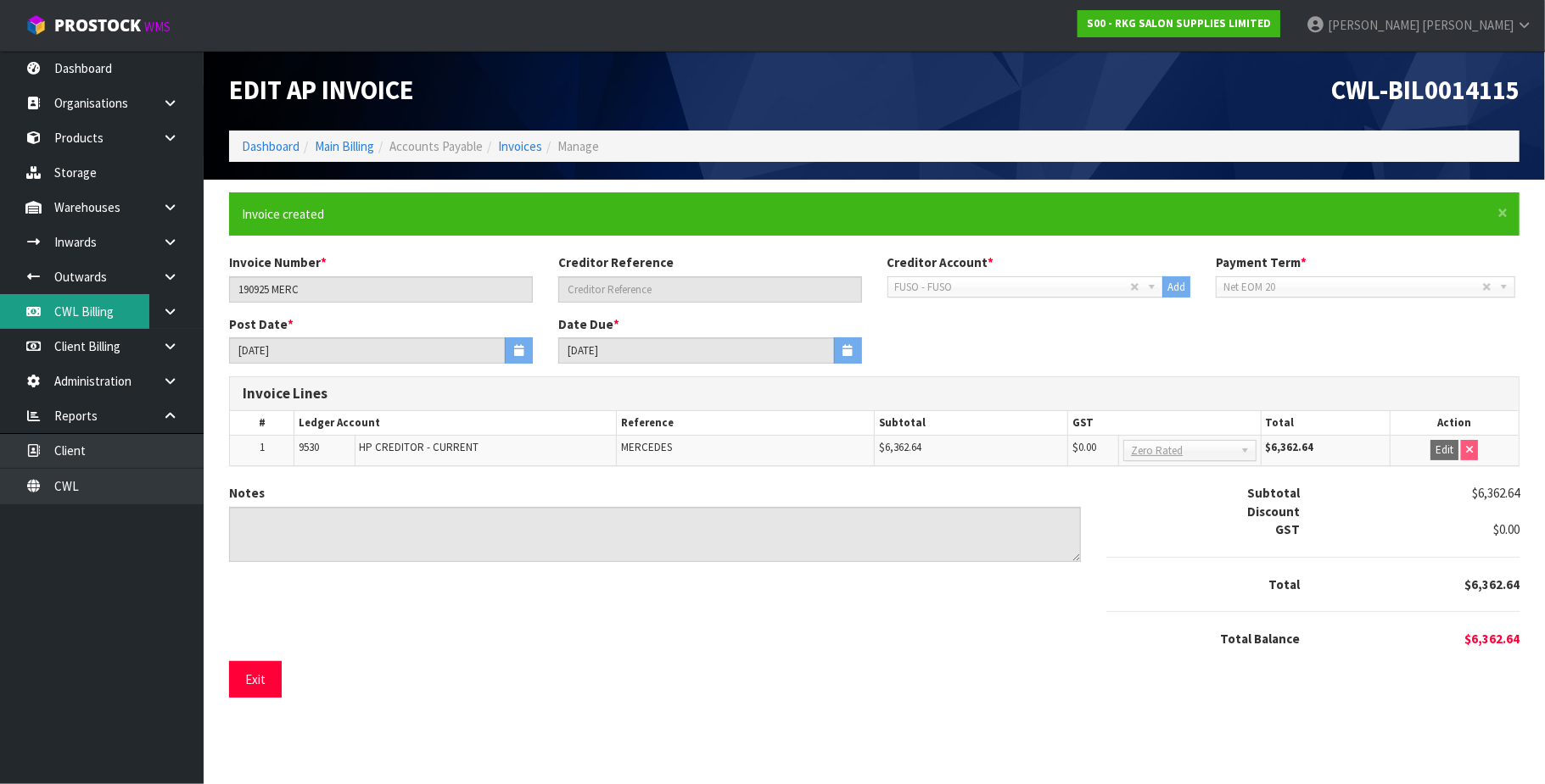
click at [94, 319] on link "CWL Billing" at bounding box center [101, 311] width 204 height 34
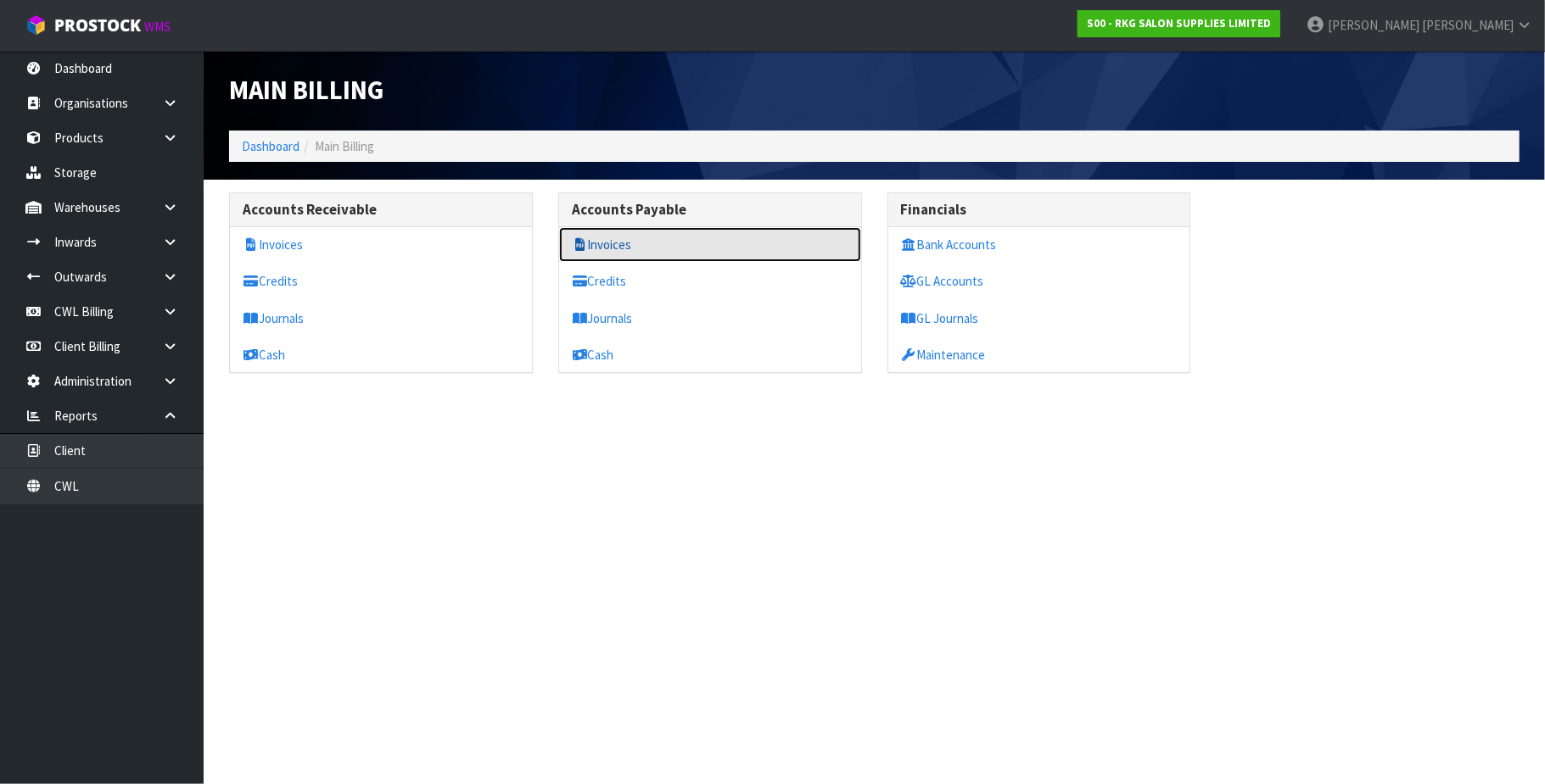
click at [625, 245] on link "Invoices" at bounding box center [710, 244] width 302 height 34
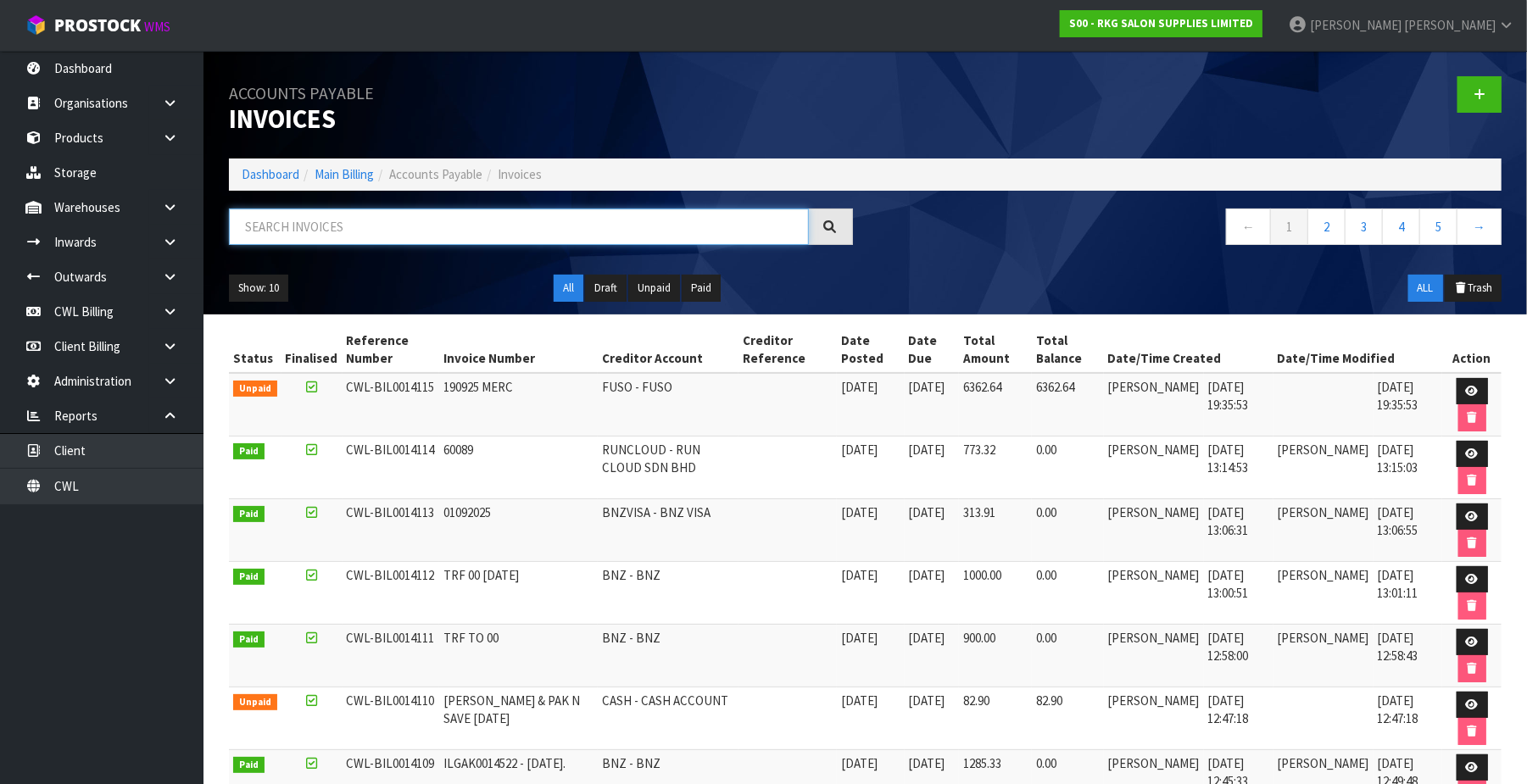
click at [326, 229] on input "text" at bounding box center [519, 226] width 580 height 36
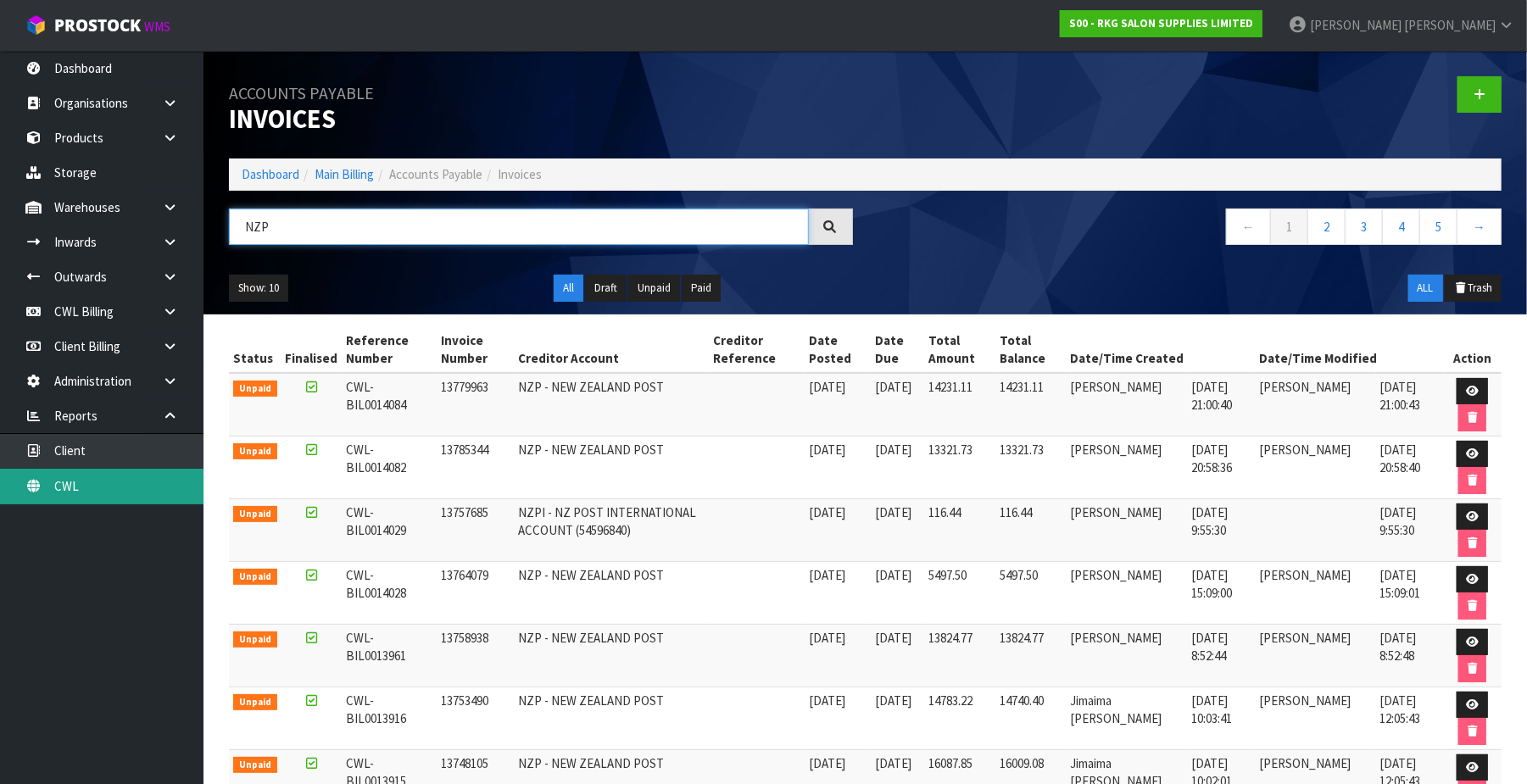
type input "NZP"
click at [131, 487] on link "CWL" at bounding box center [101, 486] width 203 height 34
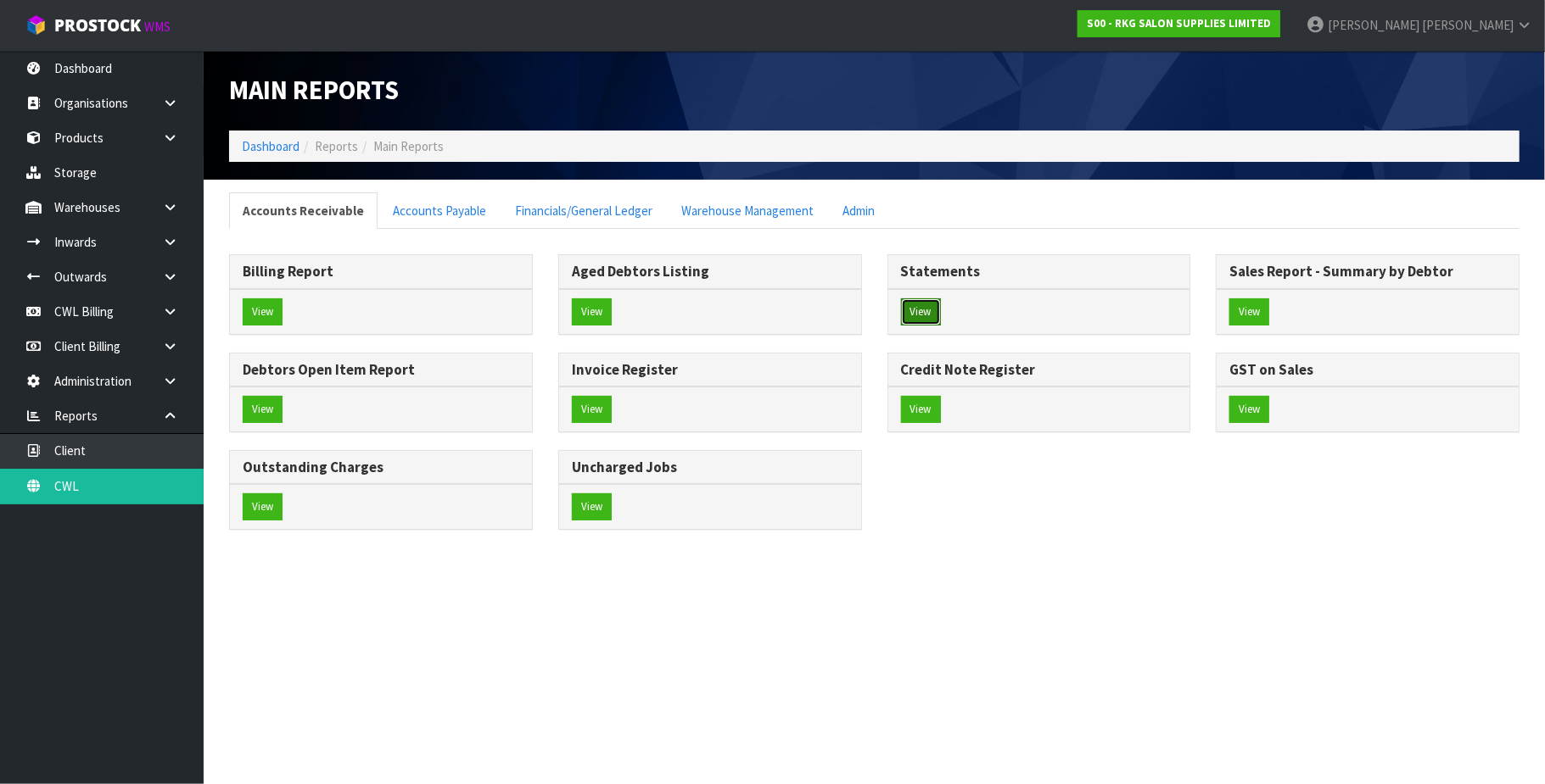
click at [929, 310] on button "View" at bounding box center [921, 312] width 40 height 27
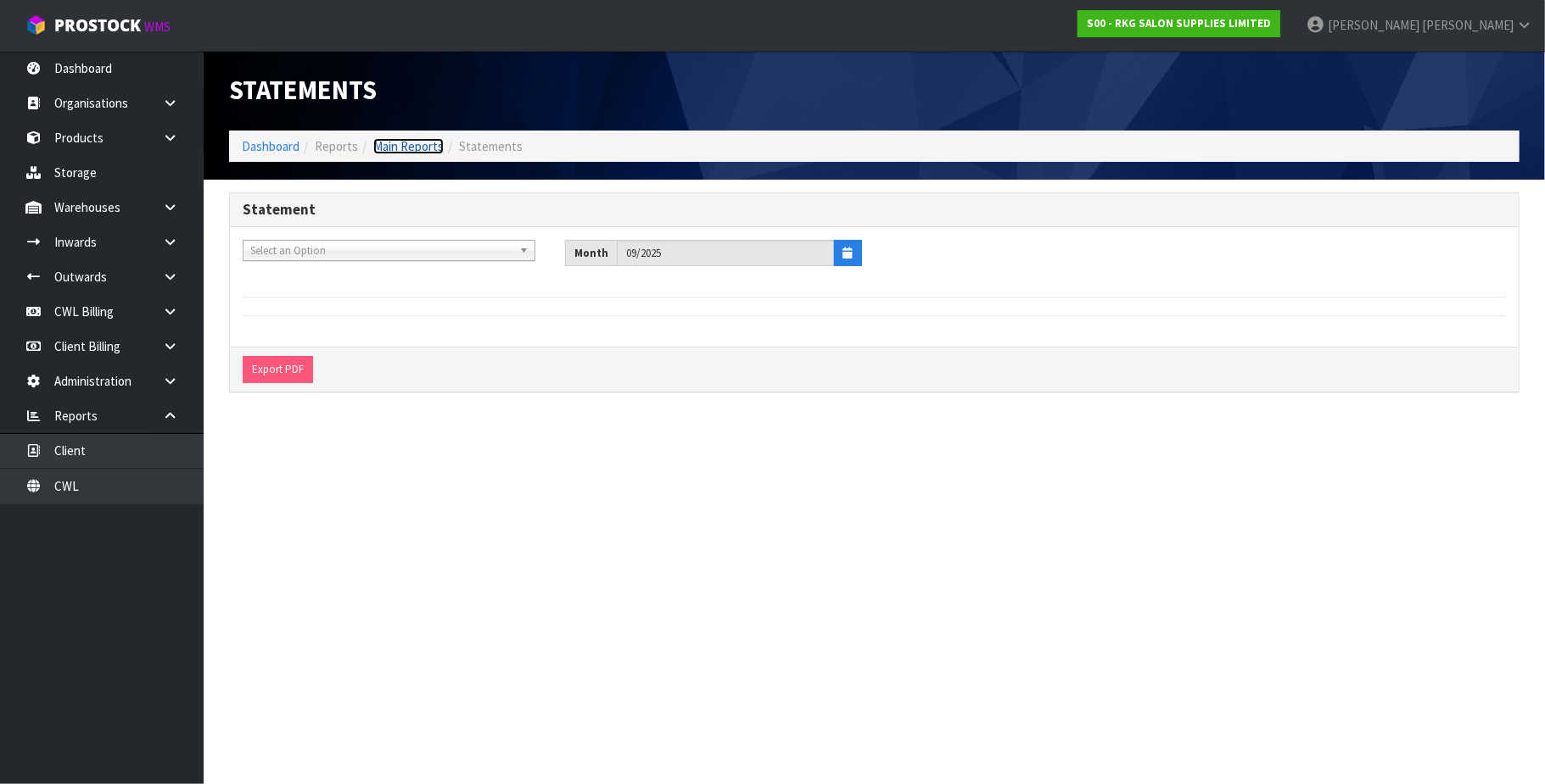
click at [414, 142] on link "Main Reports" at bounding box center [409, 146] width 71 height 16
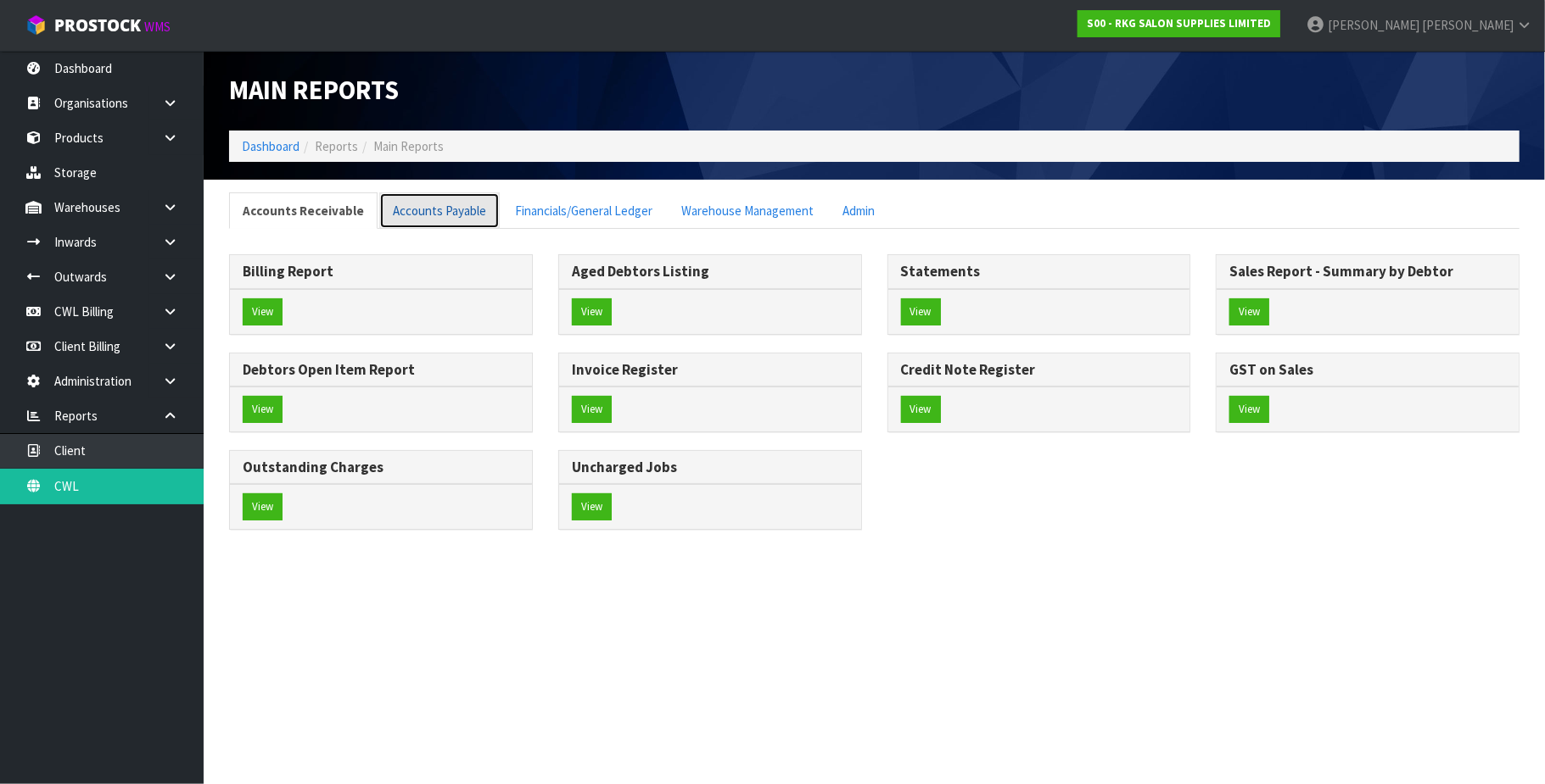
click at [409, 208] on link "Accounts Payable" at bounding box center [440, 211] width 120 height 36
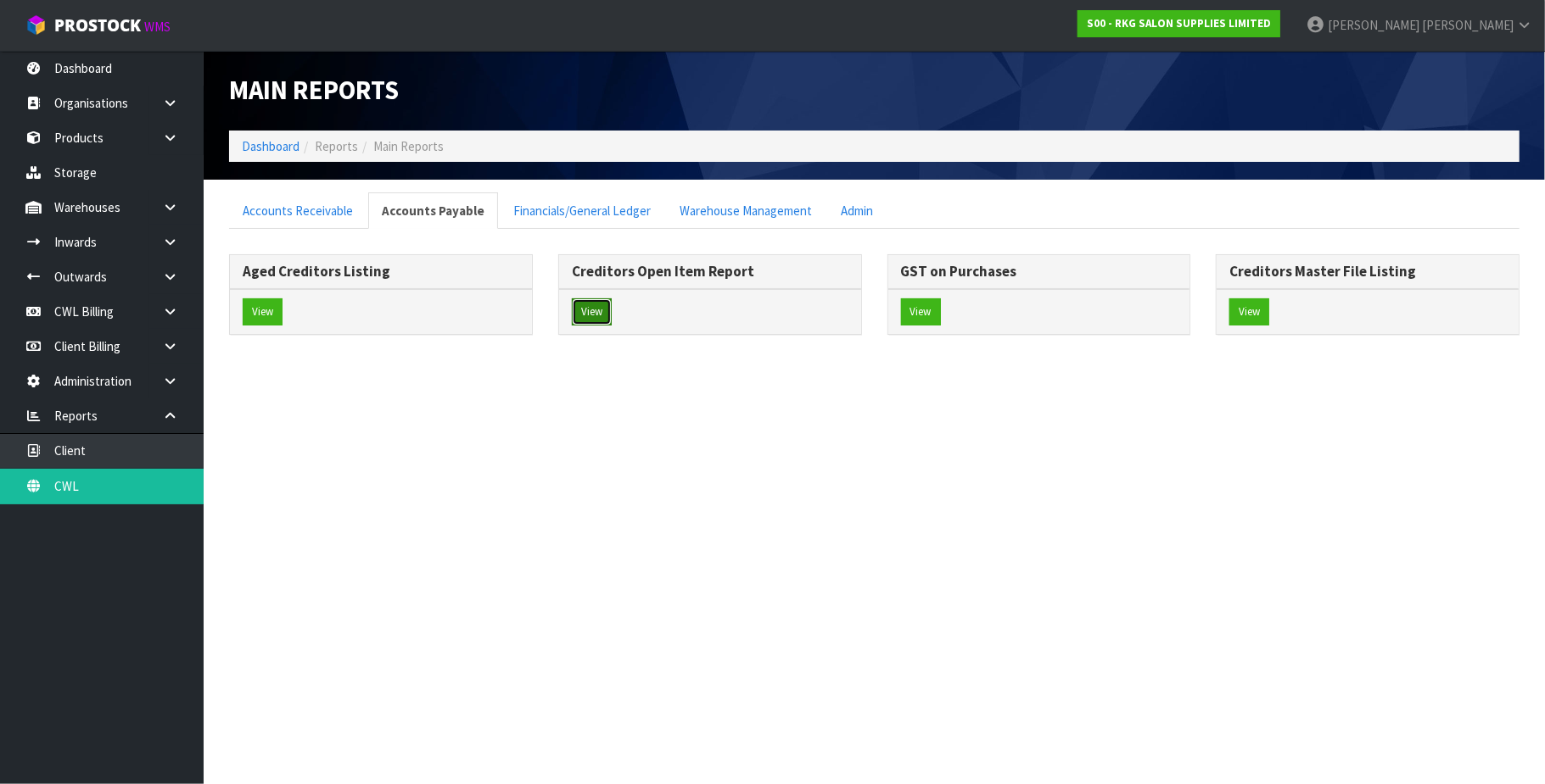
click at [597, 313] on button "View" at bounding box center [592, 312] width 40 height 27
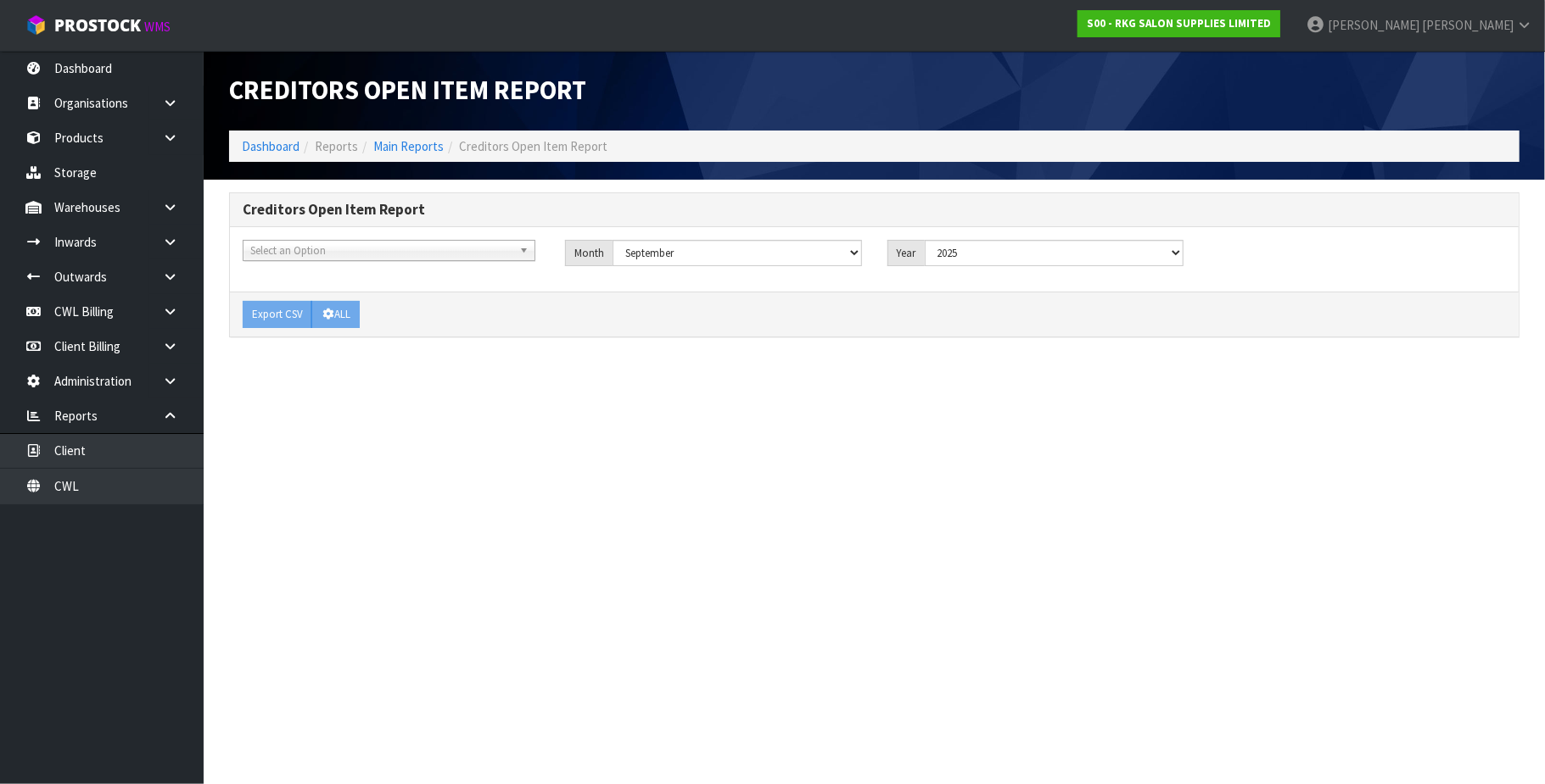
click at [296, 256] on span "Select an Option" at bounding box center [381, 250] width 262 height 20
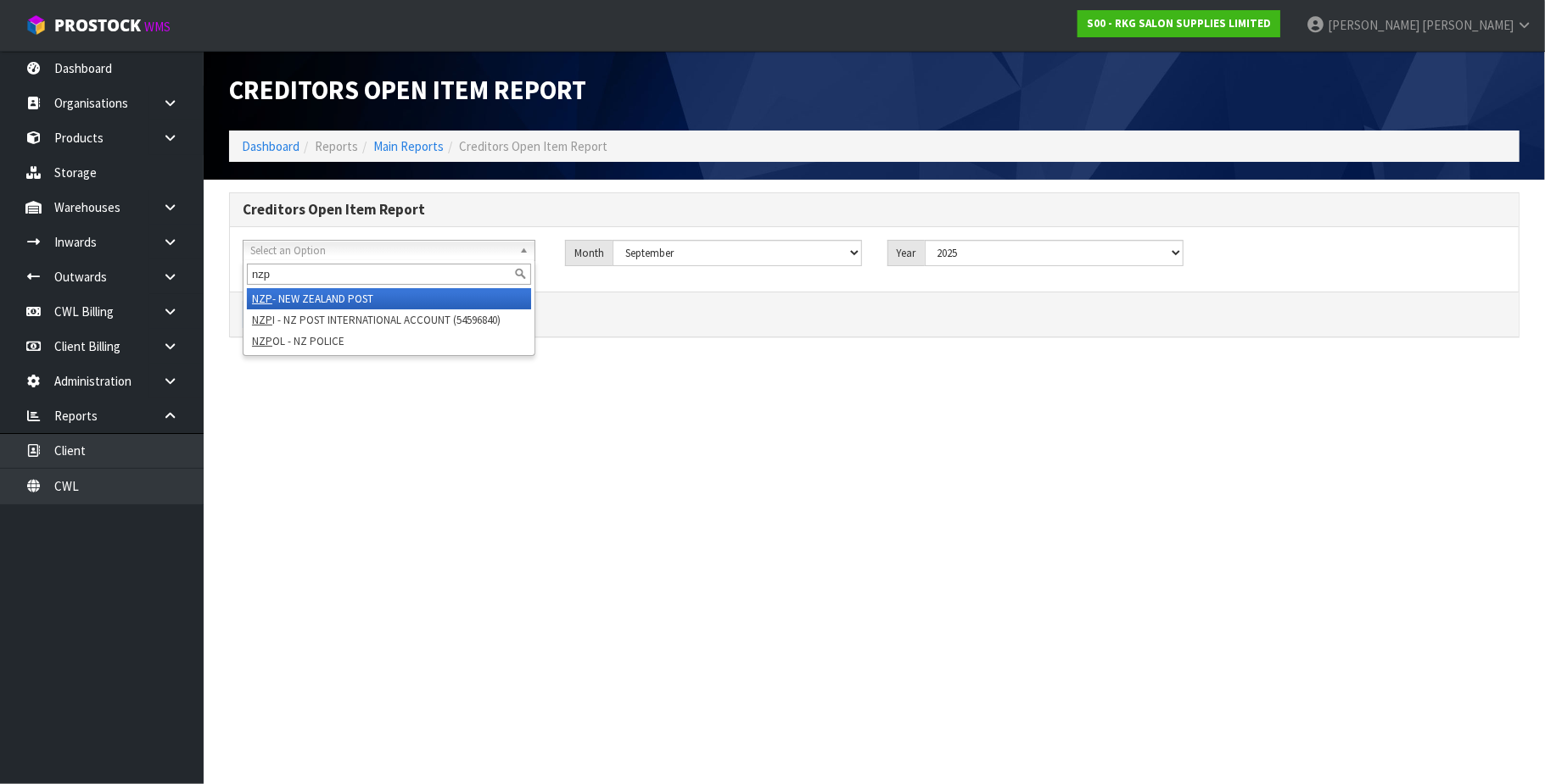
type input "nzp"
click at [321, 299] on li "NZP - NEW ZEALAND POST" at bounding box center [388, 299] width 284 height 21
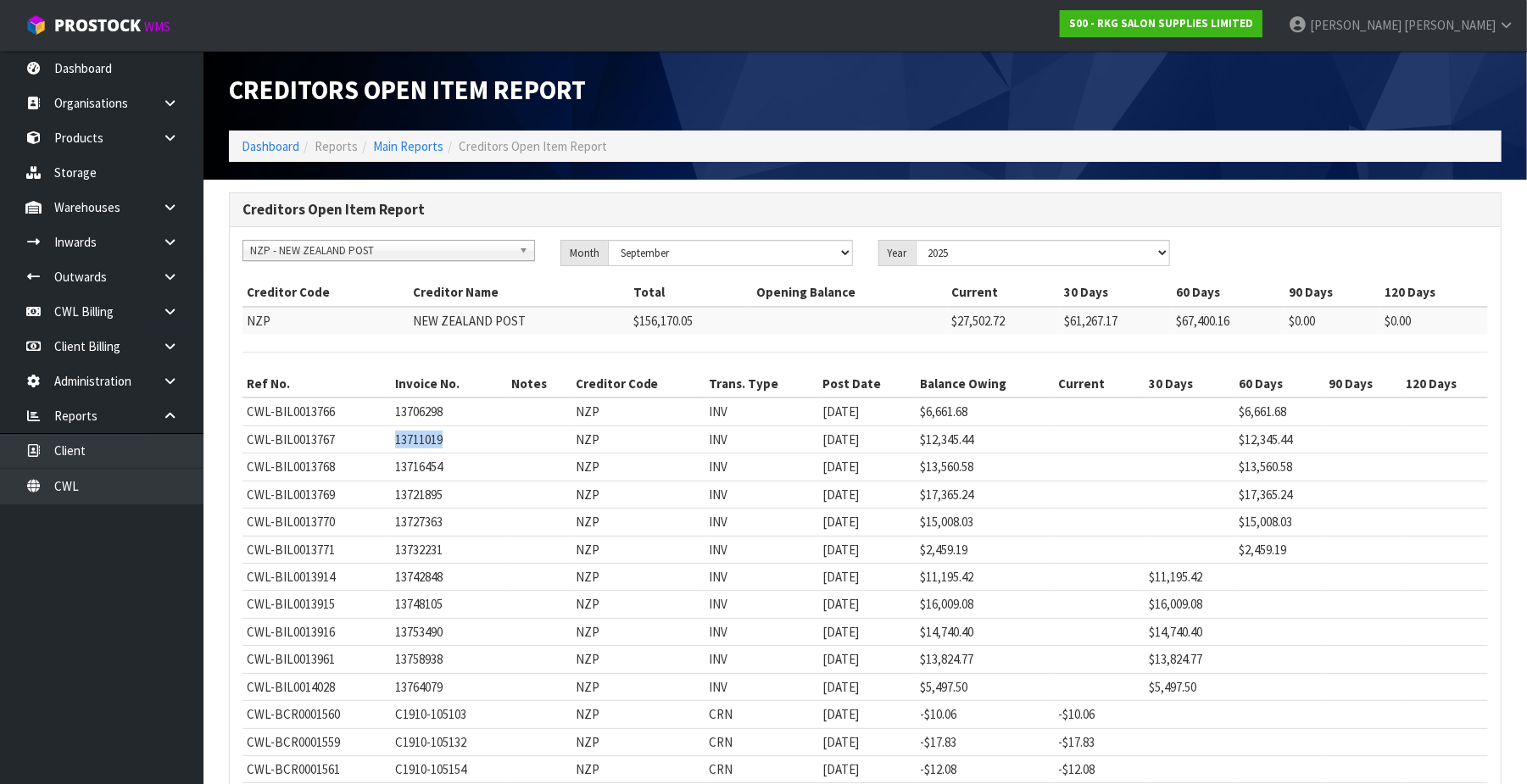
drag, startPoint x: 444, startPoint y: 443, endPoint x: 393, endPoint y: 443, distance: 51.0
click at [393, 443] on td "13711019" at bounding box center [449, 439] width 117 height 27
copy td "13711019"
drag, startPoint x: 968, startPoint y: 411, endPoint x: 913, endPoint y: 415, distance: 55.1
click at [916, 415] on td "$6,661.68" at bounding box center [985, 411] width 138 height 28
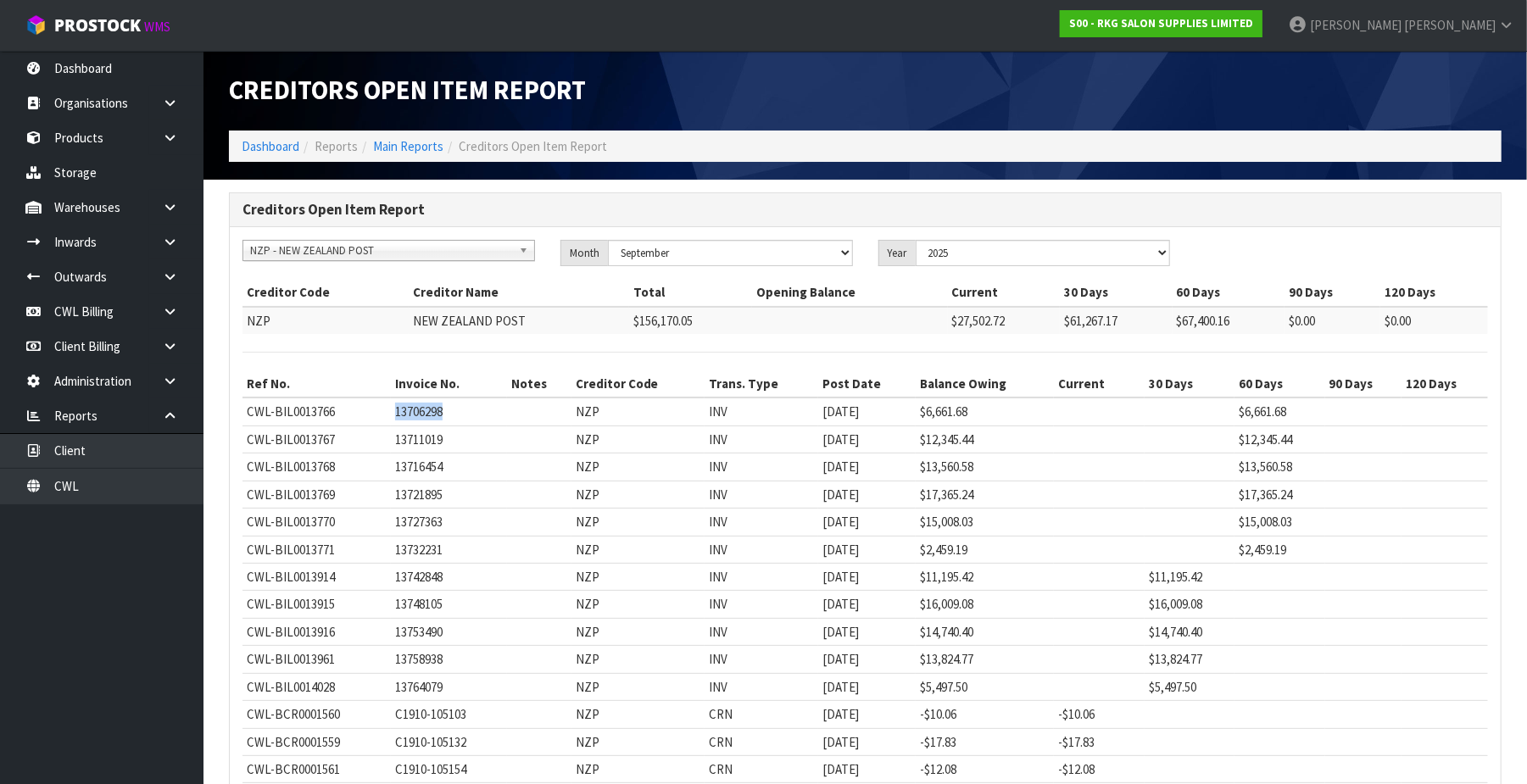
drag, startPoint x: 451, startPoint y: 413, endPoint x: 394, endPoint y: 415, distance: 57.0
click at [394, 415] on td "13706298" at bounding box center [449, 411] width 117 height 28
copy td "13706298"
click at [413, 149] on link "Main Reports" at bounding box center [409, 146] width 71 height 16
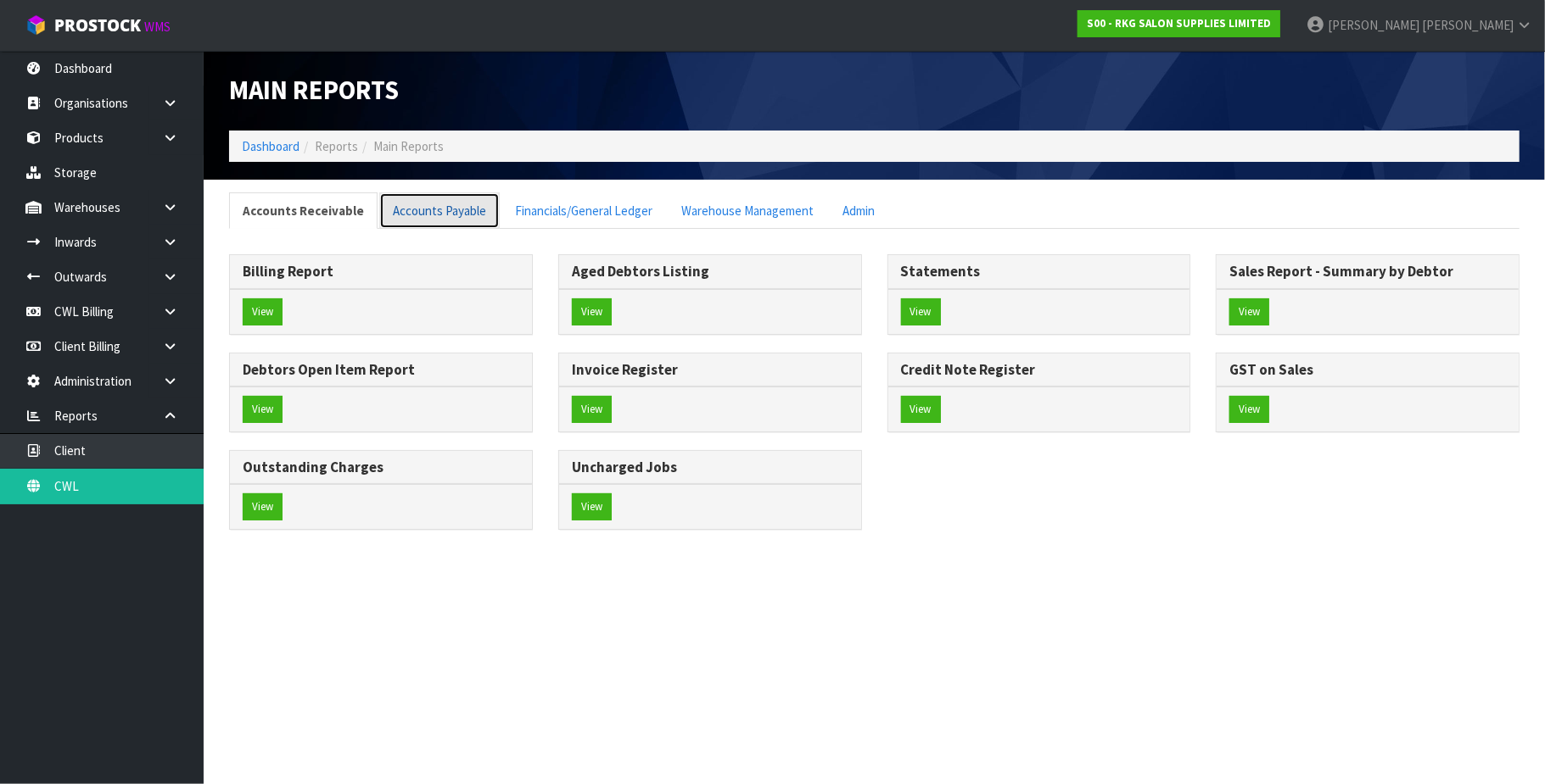
click at [456, 214] on link "Accounts Payable" at bounding box center [440, 211] width 120 height 36
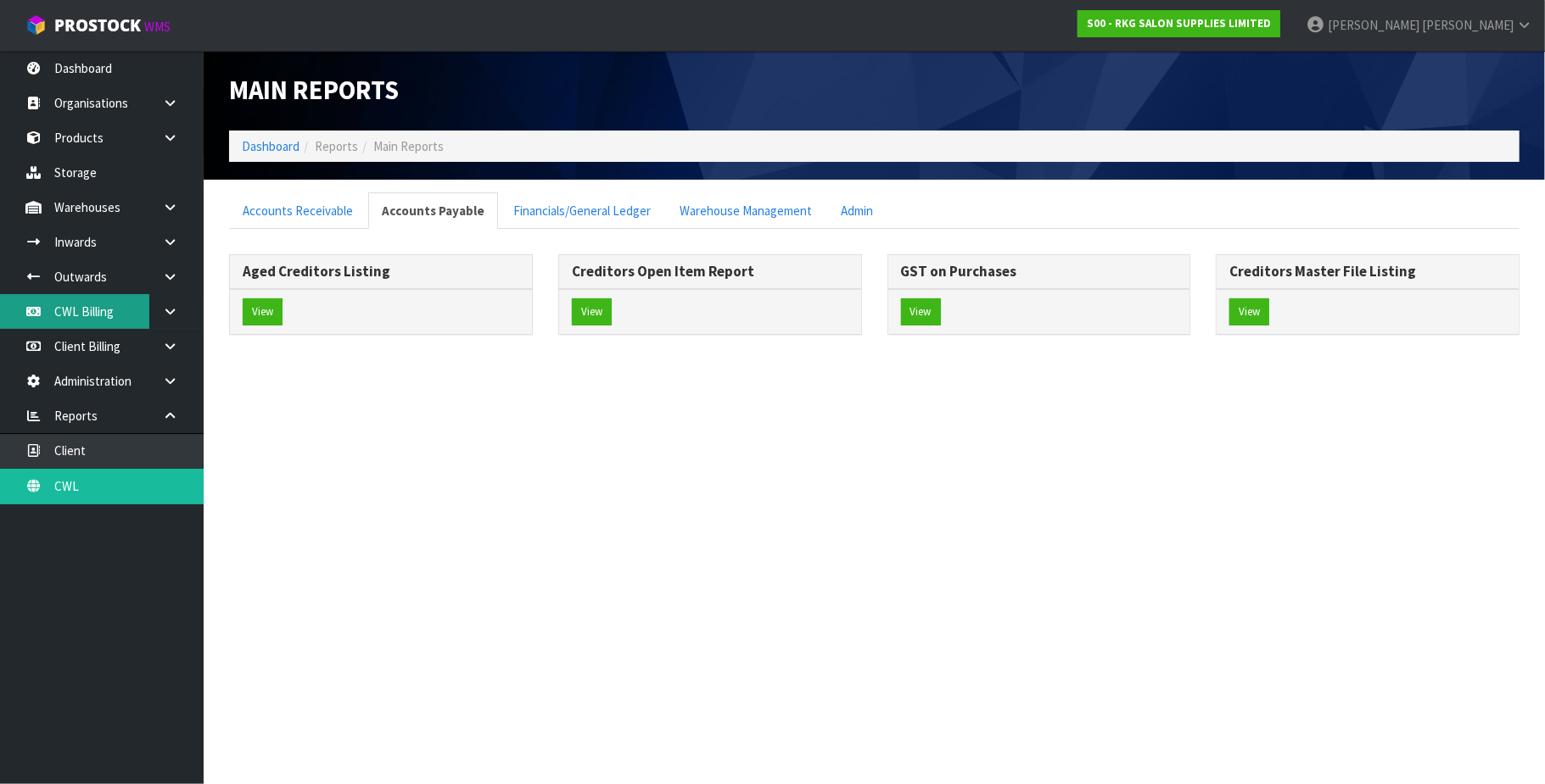
click at [76, 309] on link "CWL Billing" at bounding box center [101, 311] width 204 height 34
click at [163, 309] on icon at bounding box center [170, 311] width 16 height 12
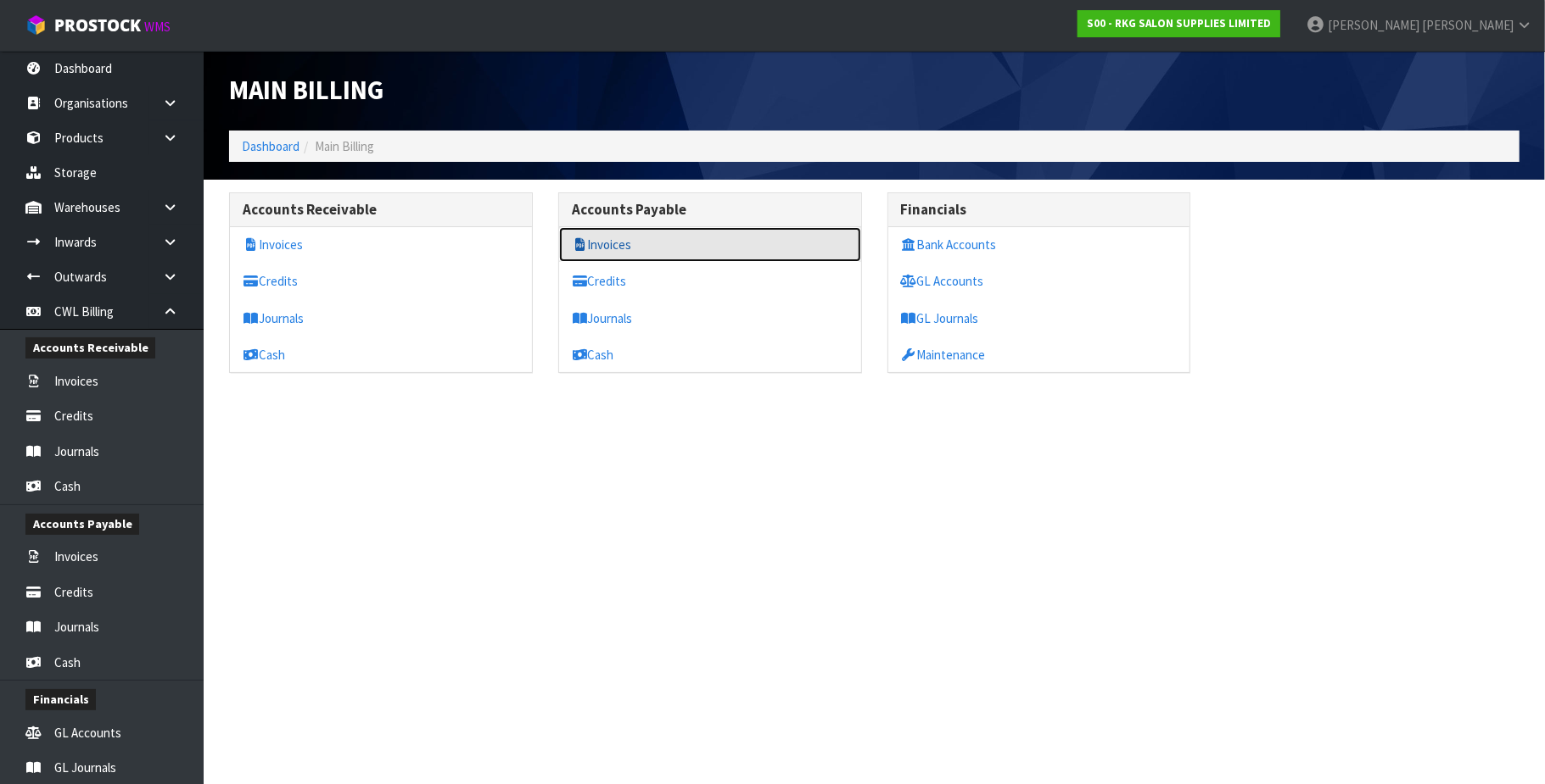
click at [606, 242] on link "Invoices" at bounding box center [710, 244] width 302 height 34
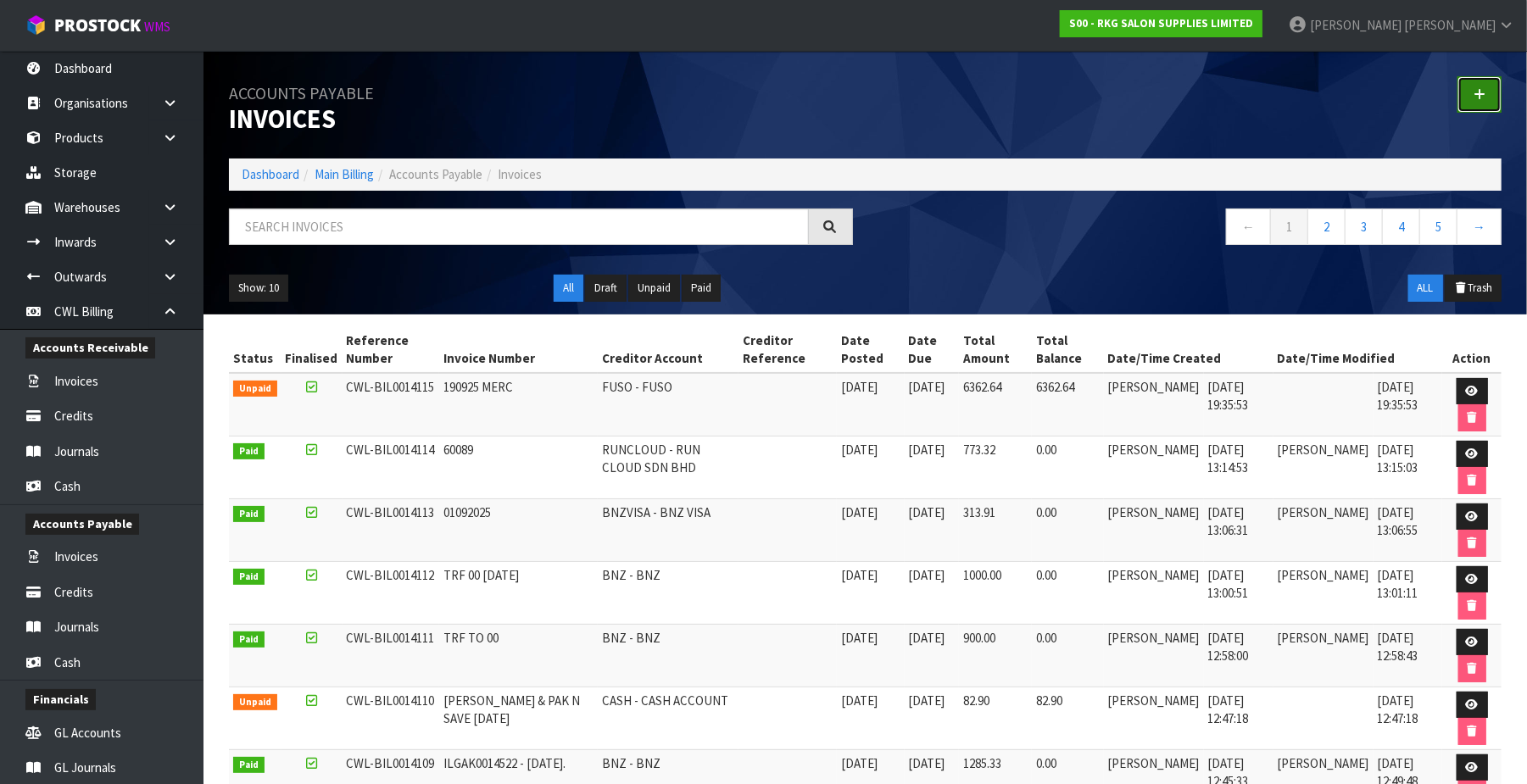
click at [1168, 96] on icon at bounding box center [1479, 94] width 11 height 12
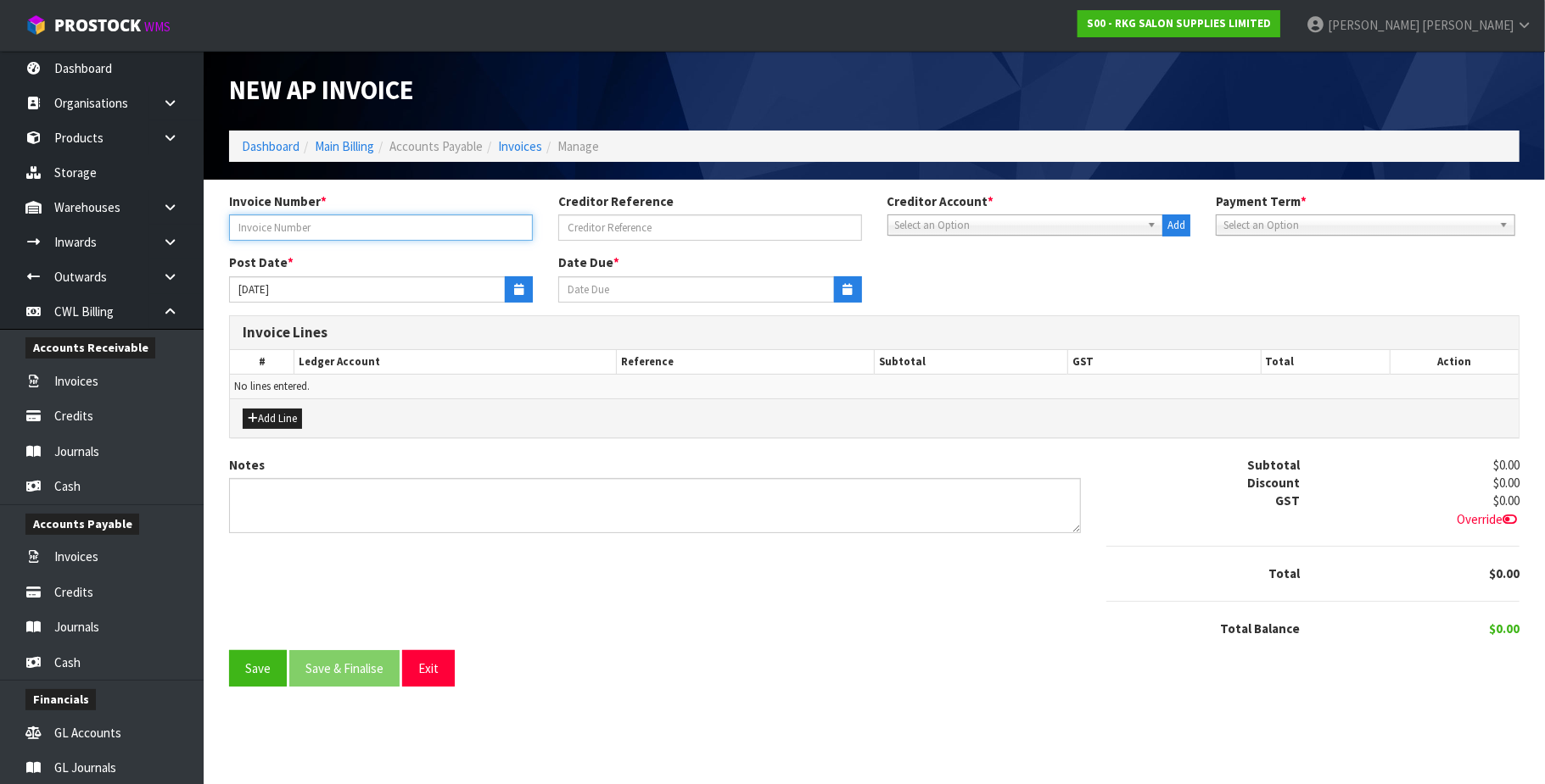
click at [241, 219] on input "text" at bounding box center [381, 228] width 304 height 27
type input "Z [PERSON_NAME]"
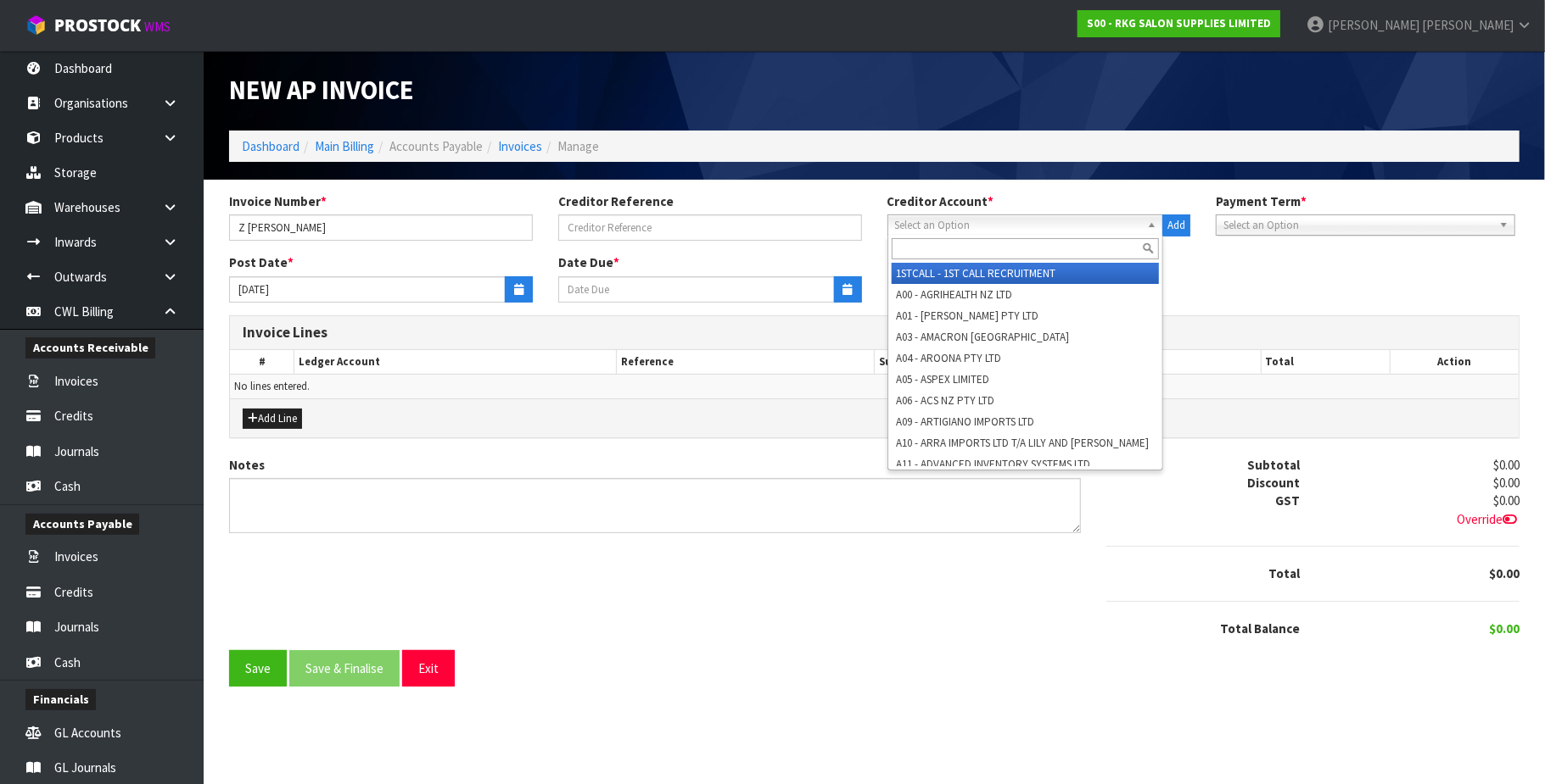
click at [945, 221] on span "Select an Option" at bounding box center [1019, 225] width 247 height 20
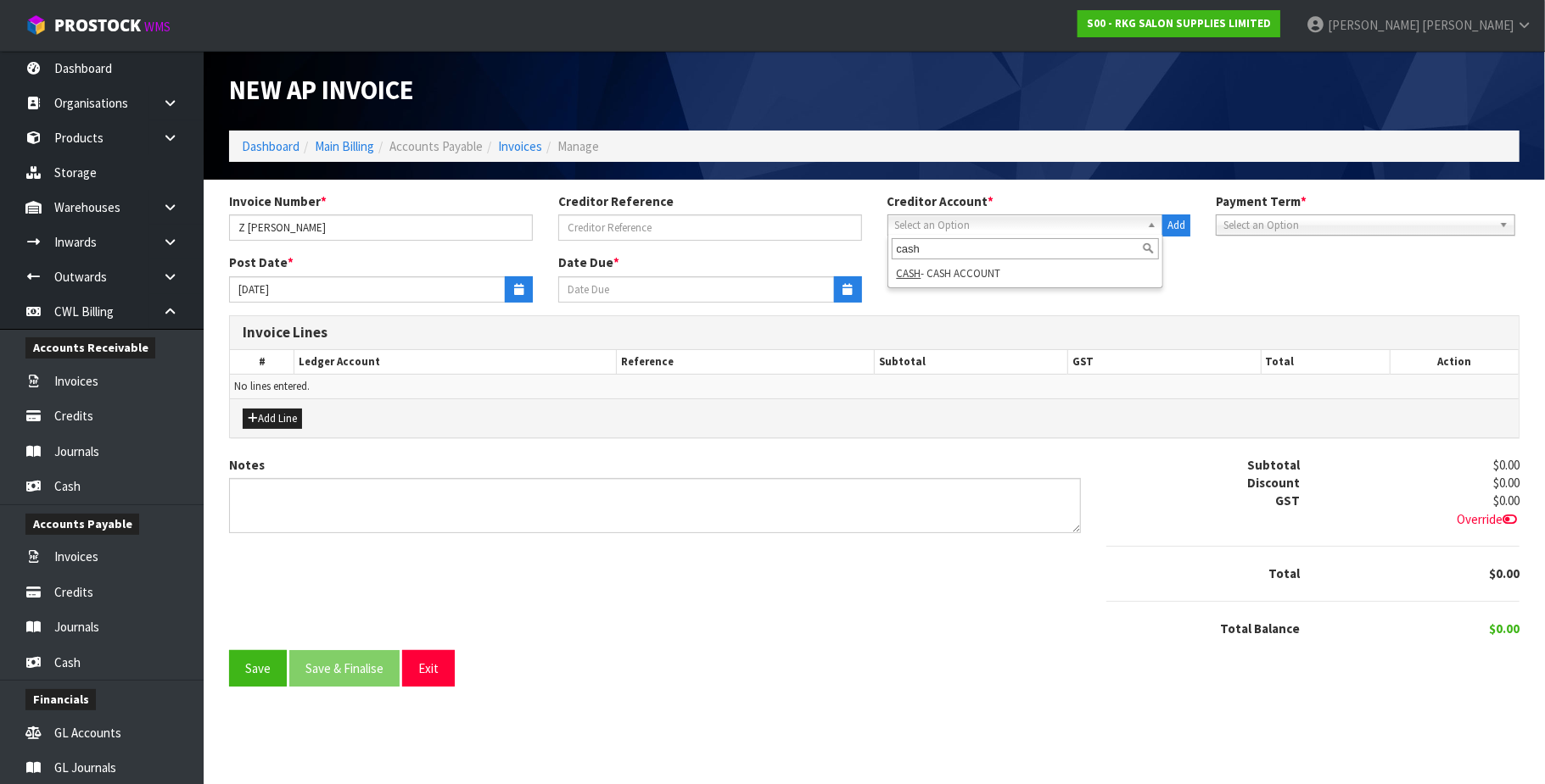
type input "cash"
click at [961, 280] on li "CASH - CASH ACCOUNT" at bounding box center [1025, 273] width 268 height 21
type input "[DATE]"
click at [267, 413] on button "Add Line" at bounding box center [272, 418] width 59 height 20
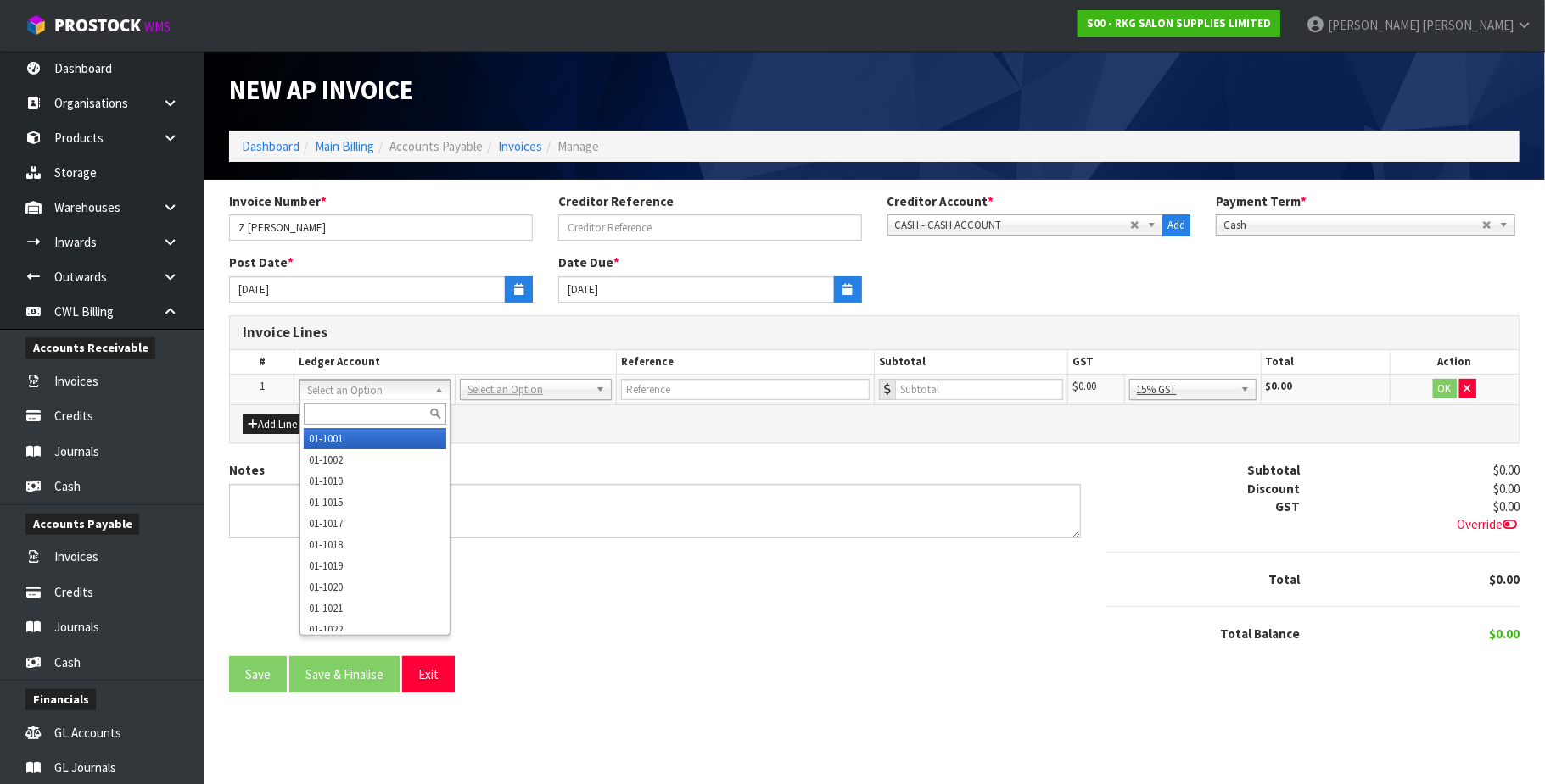
click at [343, 414] on input "text" at bounding box center [376, 414] width 143 height 21
type input "3075"
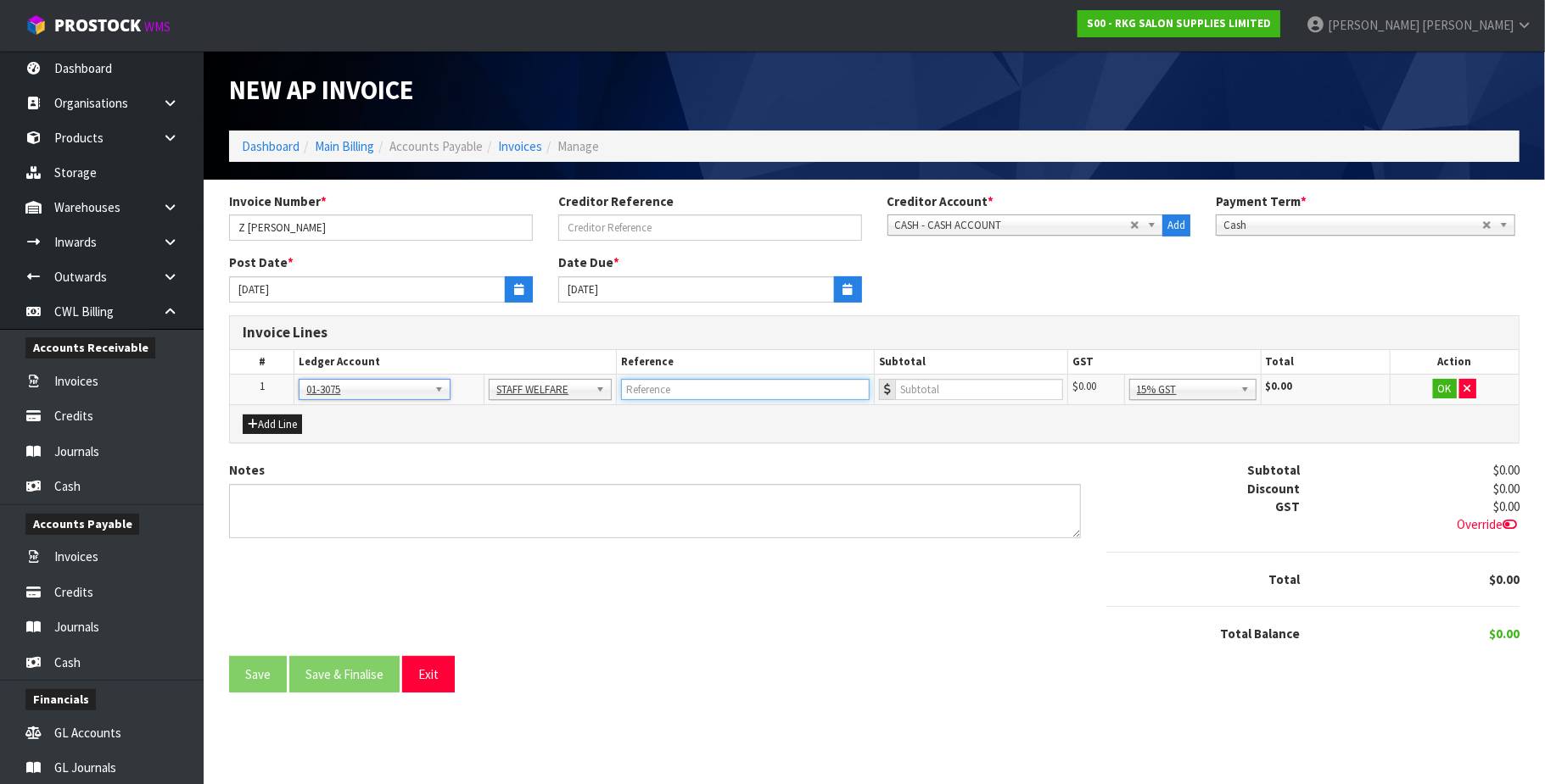
click at [663, 389] on input "text" at bounding box center [745, 390] width 248 height 21
type input "Z [PERSON_NAME]"
type input "6.26"
click at [1169, 385] on button "OK" at bounding box center [1445, 389] width 24 height 20
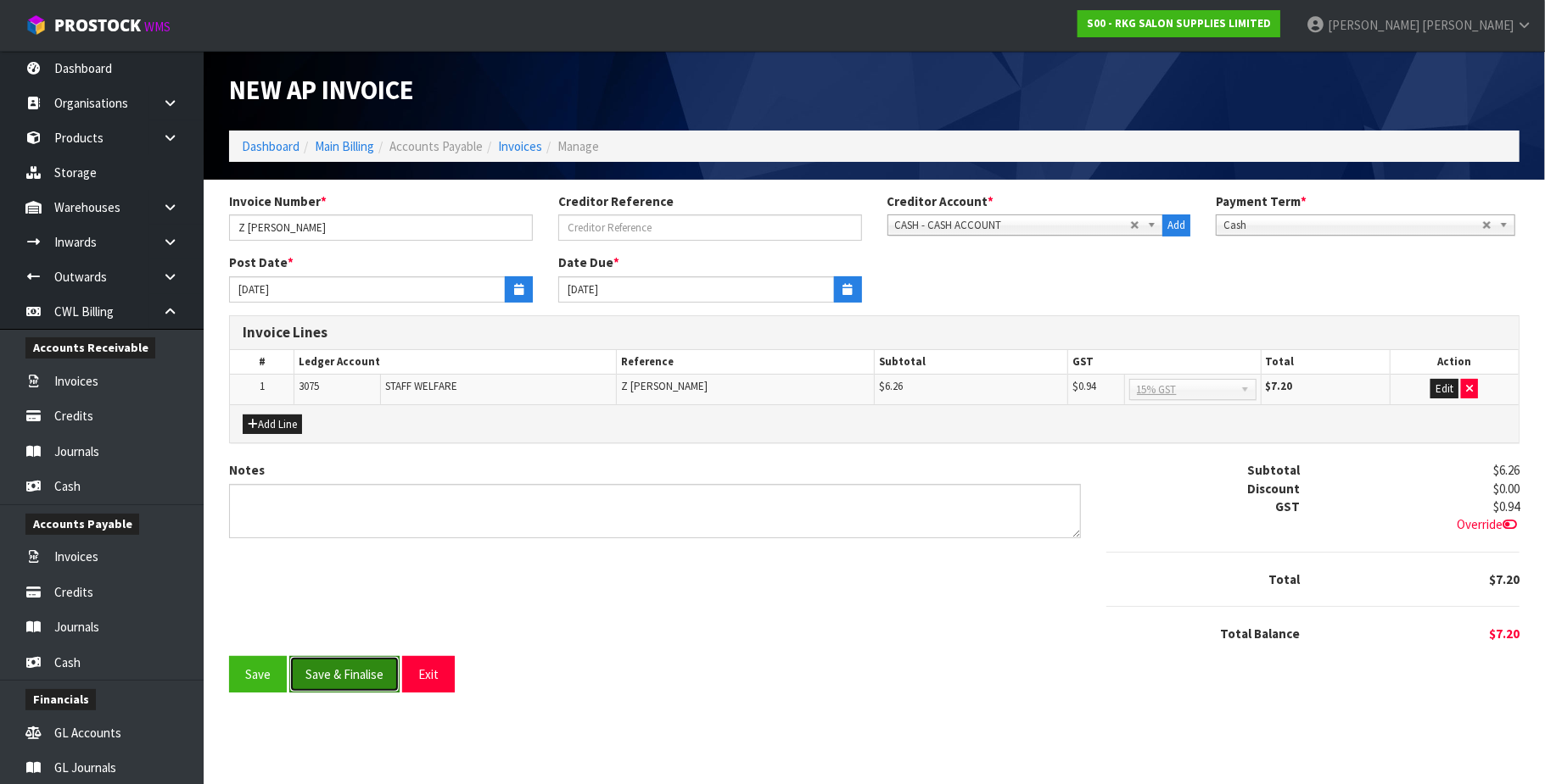
click at [309, 668] on button "Save & Finalise" at bounding box center [344, 674] width 110 height 36
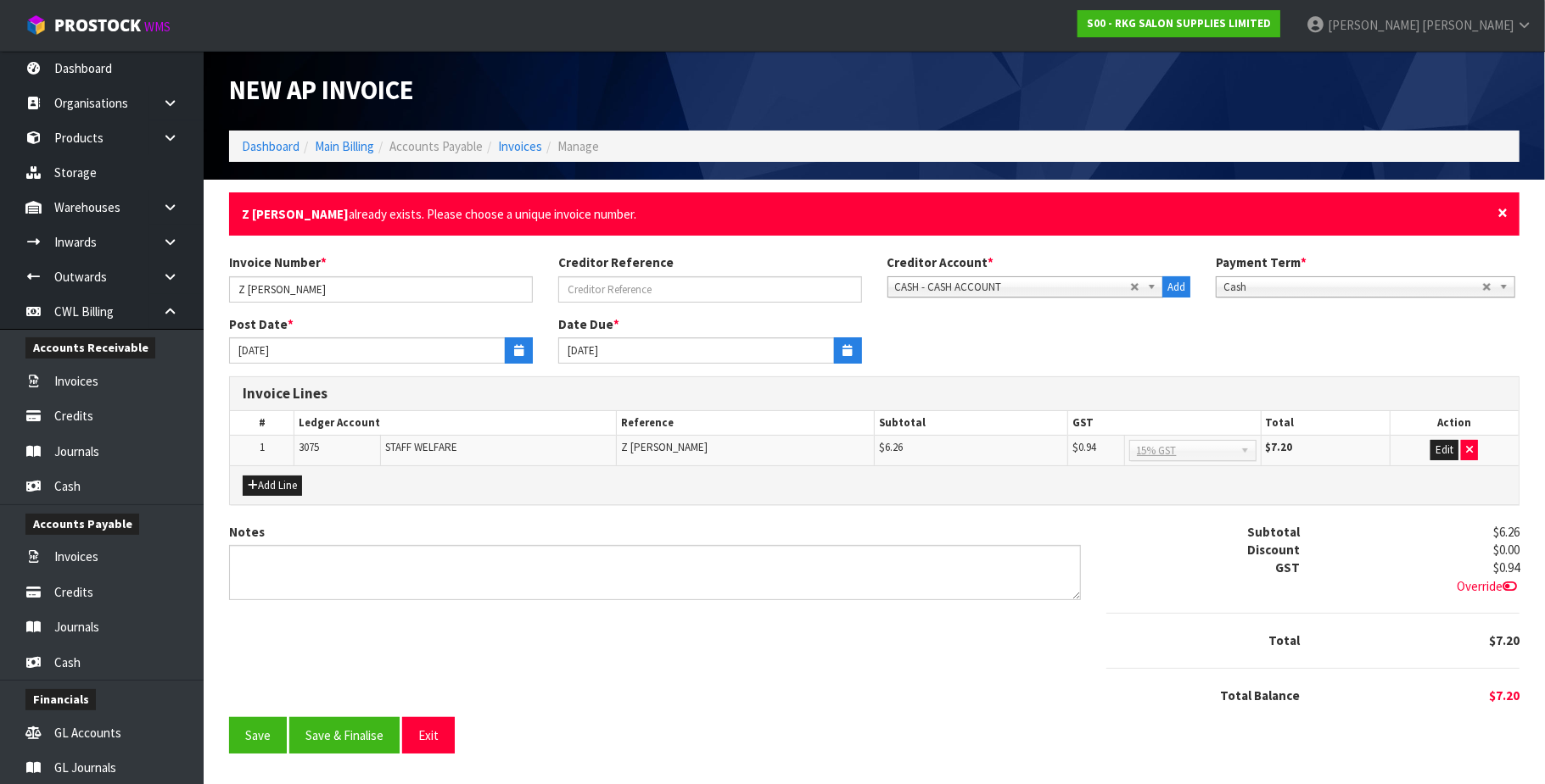
drag, startPoint x: 1504, startPoint y: 207, endPoint x: 921, endPoint y: 201, distance: 583.0
click at [1169, 205] on span "×" at bounding box center [1502, 212] width 11 height 24
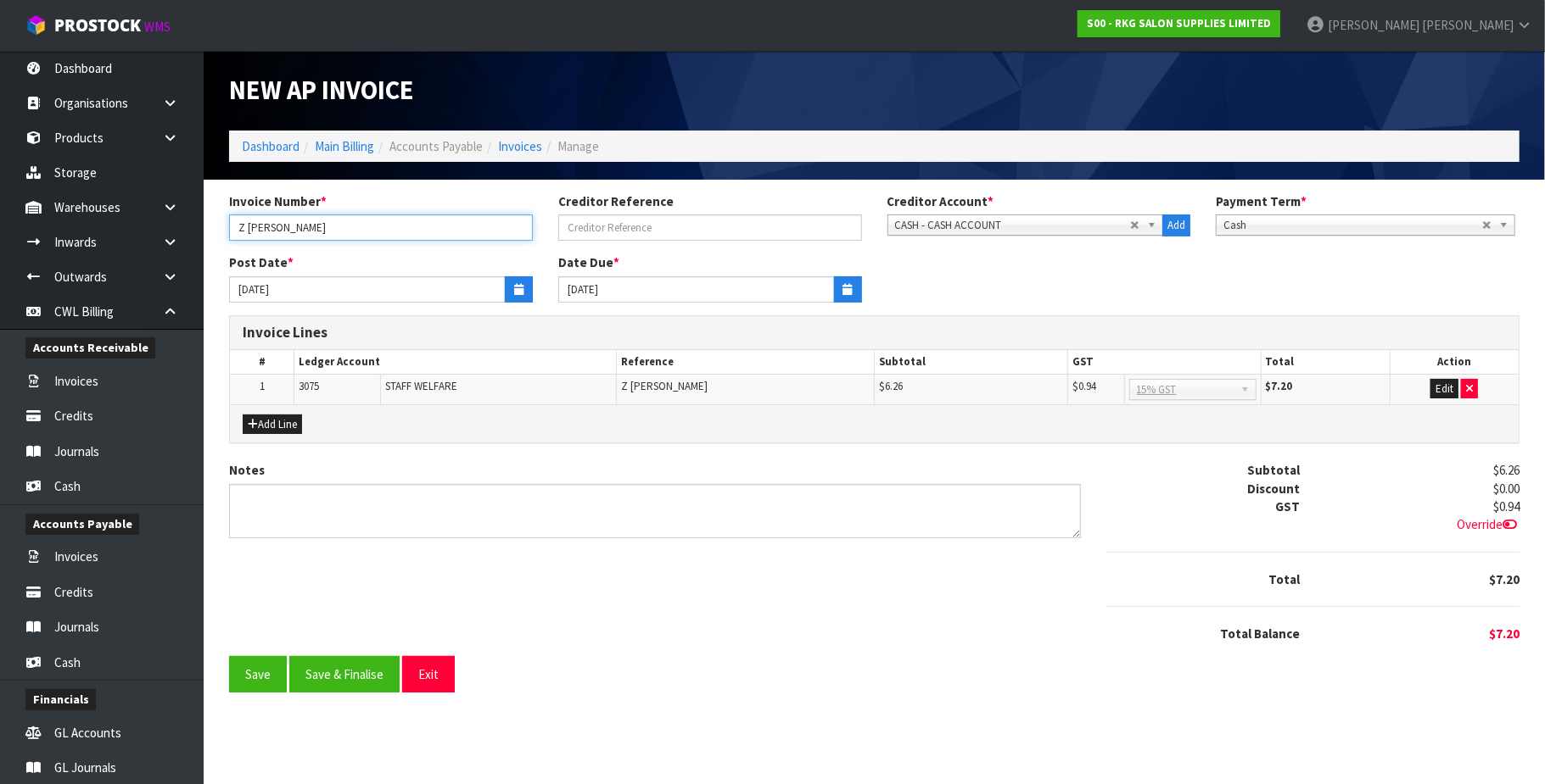
click at [303, 222] on input "Z [PERSON_NAME]" at bounding box center [381, 228] width 304 height 27
type input "Z [PERSON_NAME] [DATE]"
click at [354, 678] on button "Save & Finalise" at bounding box center [344, 674] width 110 height 36
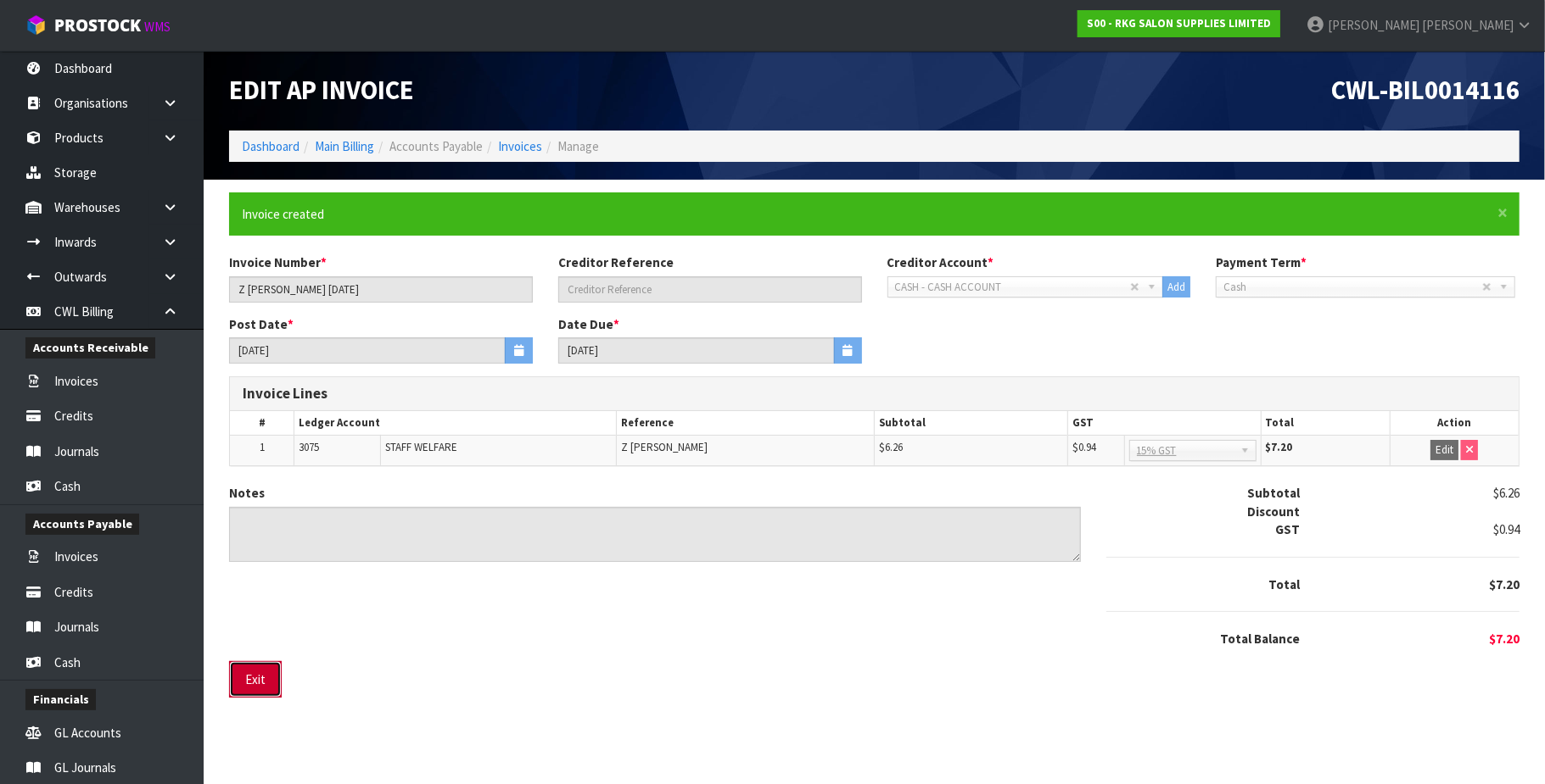
click at [265, 677] on button "Exit" at bounding box center [255, 680] width 53 height 36
